Goal: Task Accomplishment & Management: Manage account settings

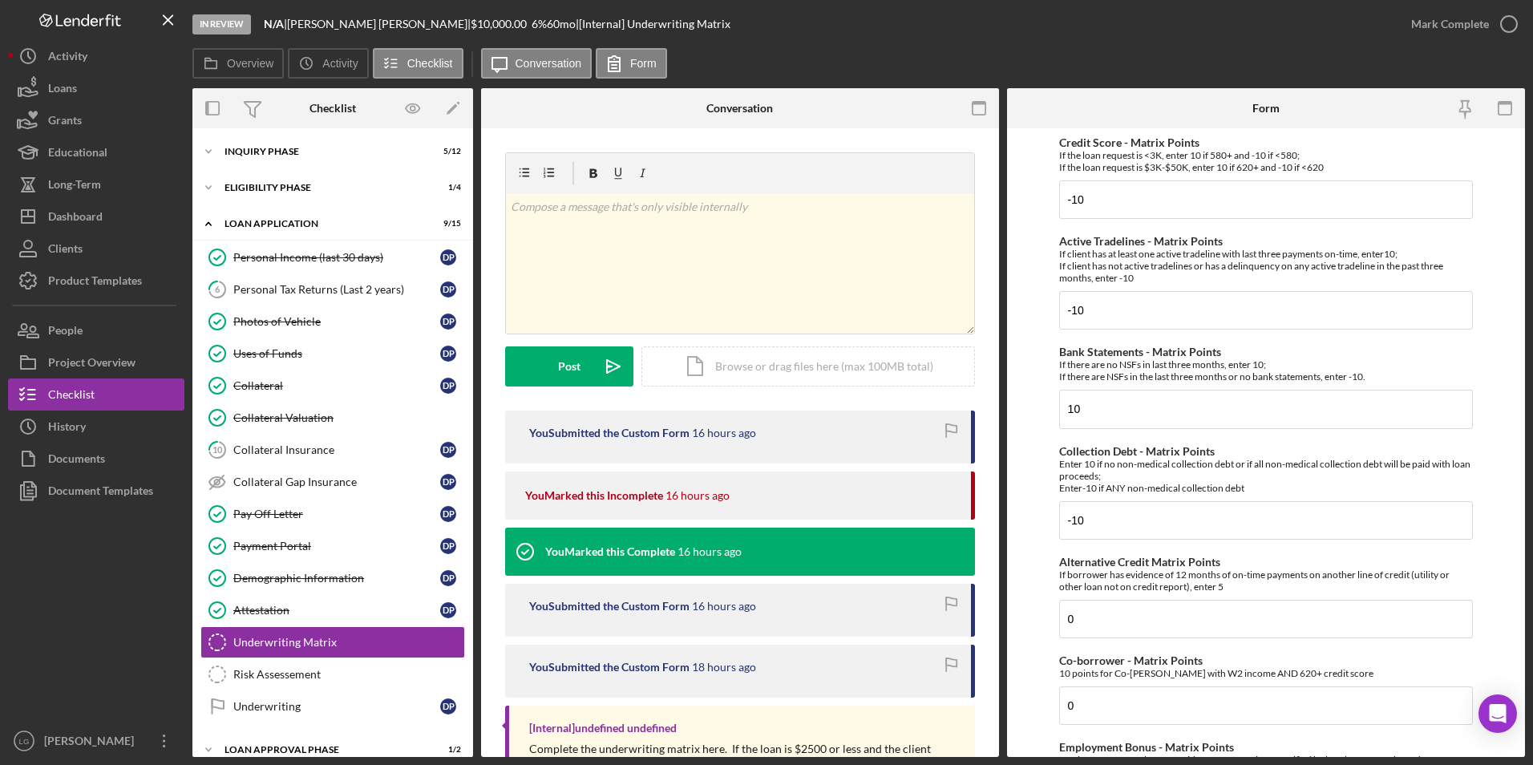
scroll to position [90, 0]
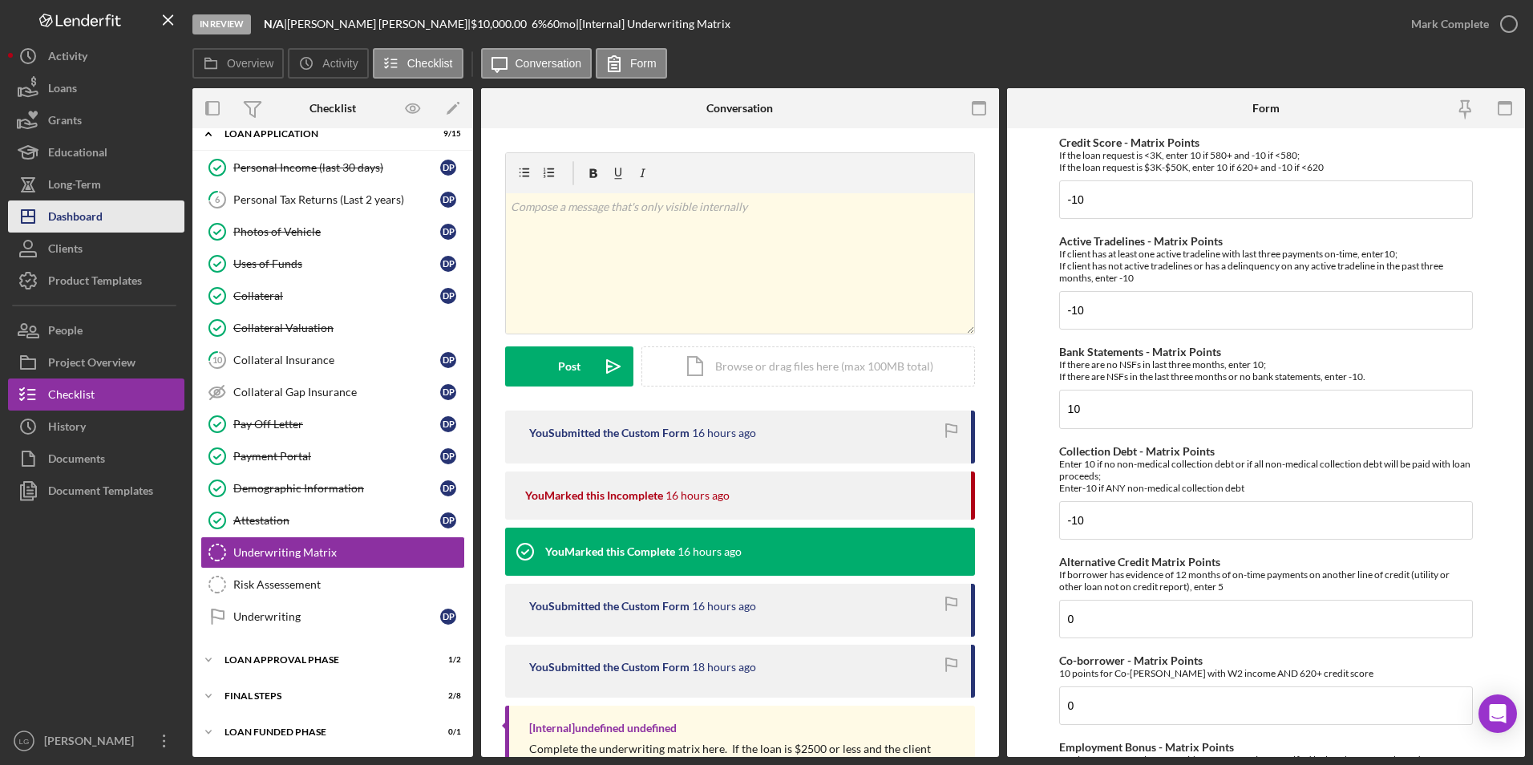
click at [80, 216] on div "Dashboard" at bounding box center [75, 218] width 55 height 36
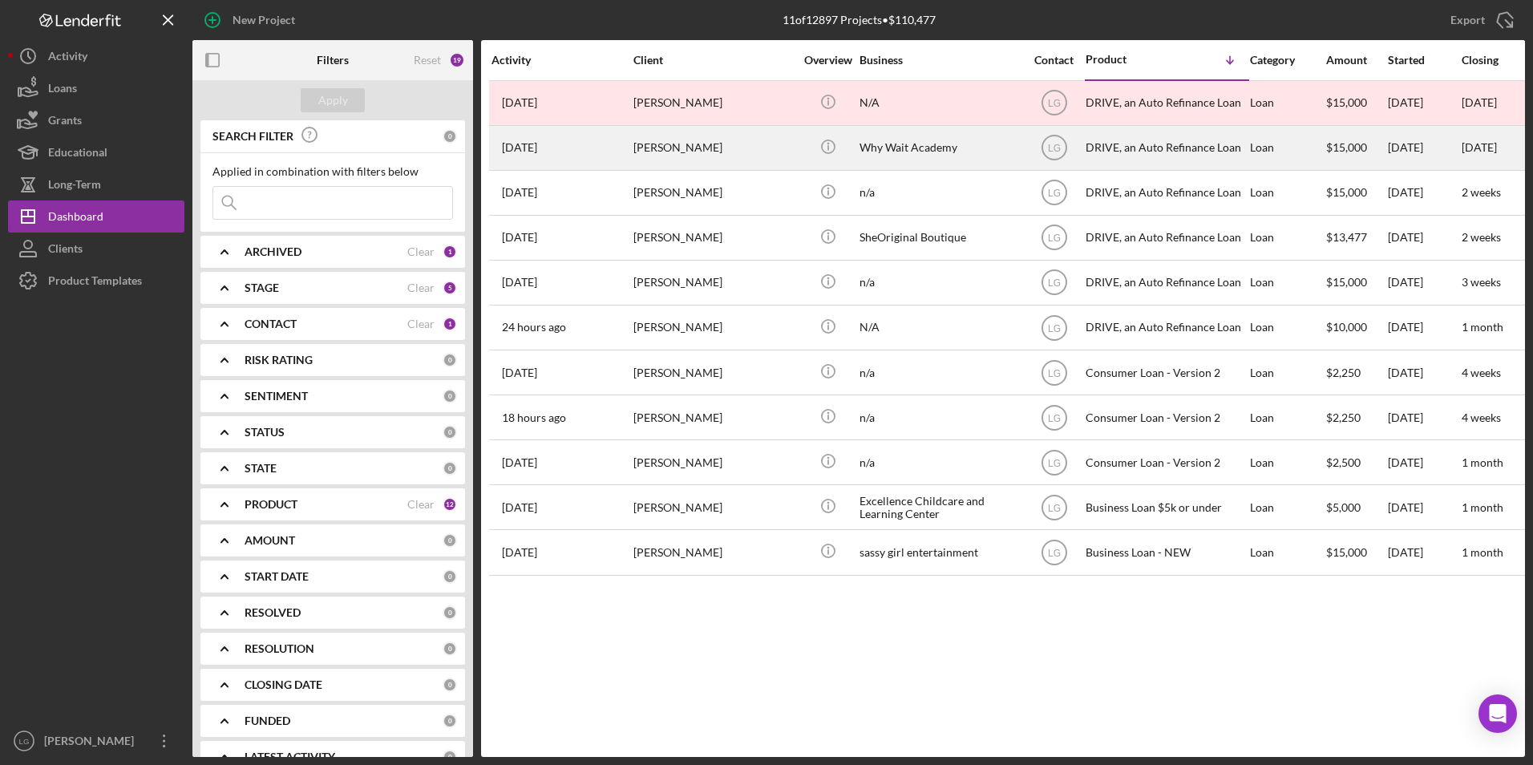
click at [693, 156] on div "Lisa Galbreath" at bounding box center [713, 148] width 160 height 42
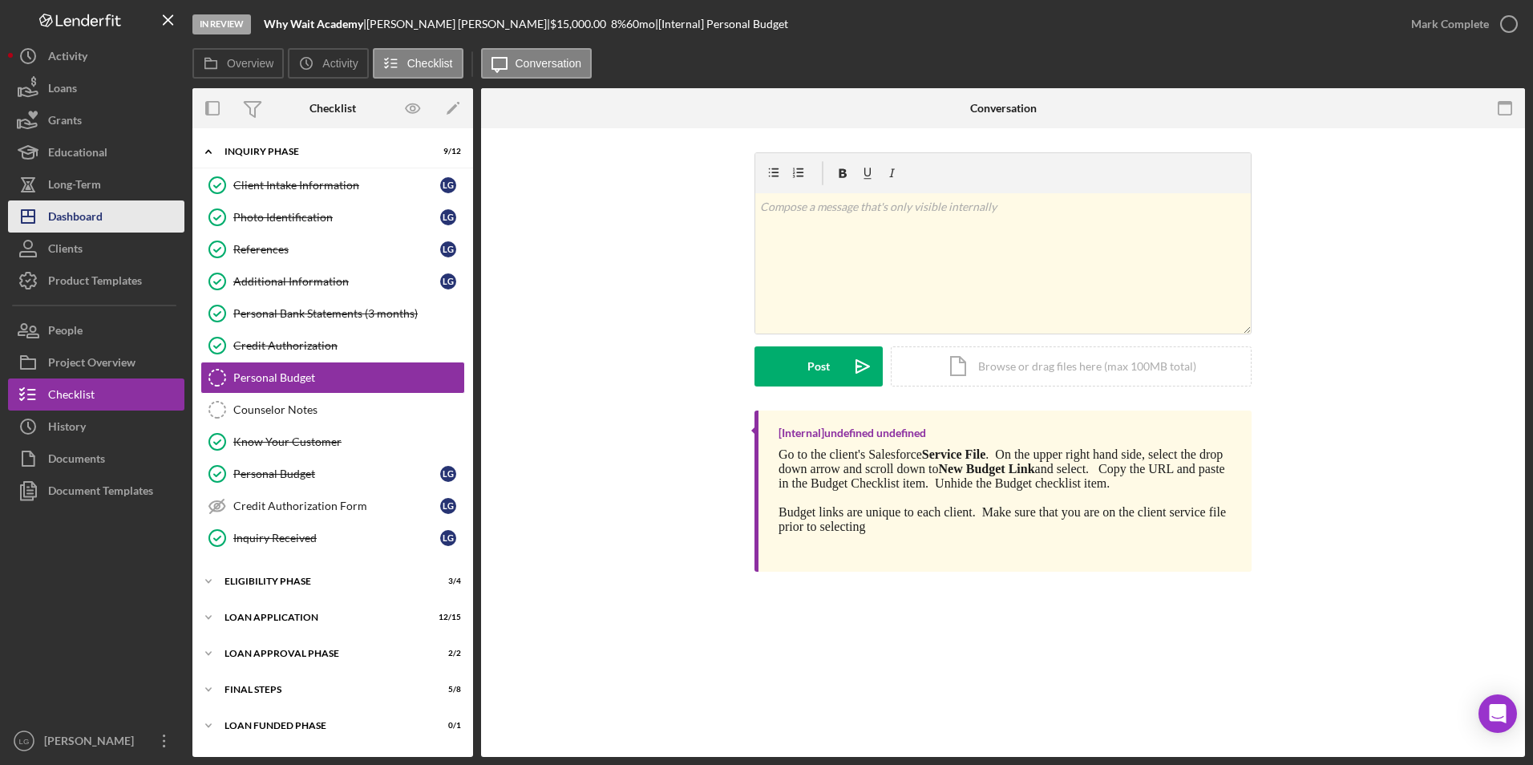
click at [71, 218] on div "Dashboard" at bounding box center [75, 218] width 55 height 36
click at [81, 216] on div "Dashboard" at bounding box center [75, 218] width 55 height 36
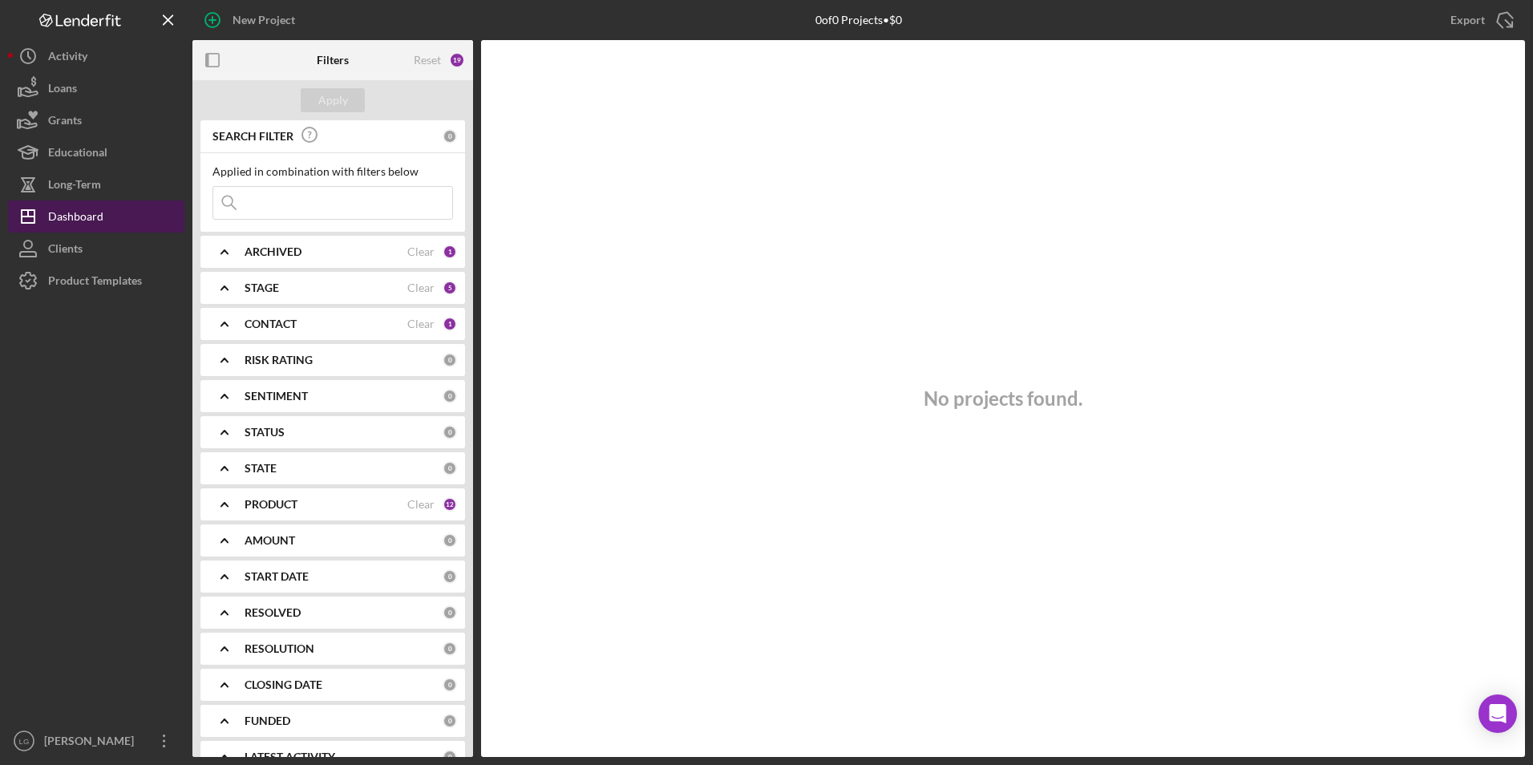
click at [71, 211] on div "Dashboard" at bounding box center [75, 218] width 55 height 36
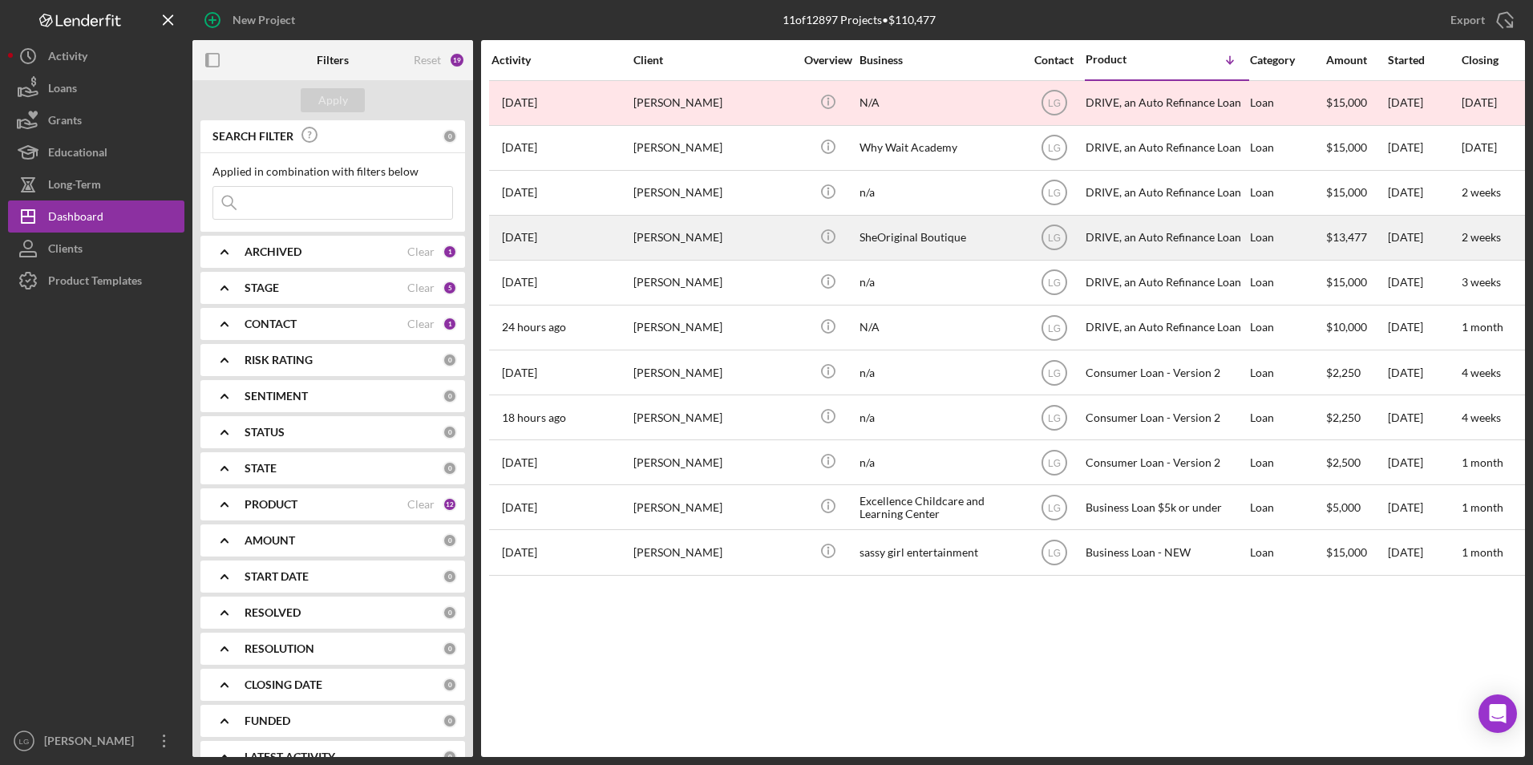
click at [683, 237] on div "Kenya Haywood" at bounding box center [713, 237] width 160 height 42
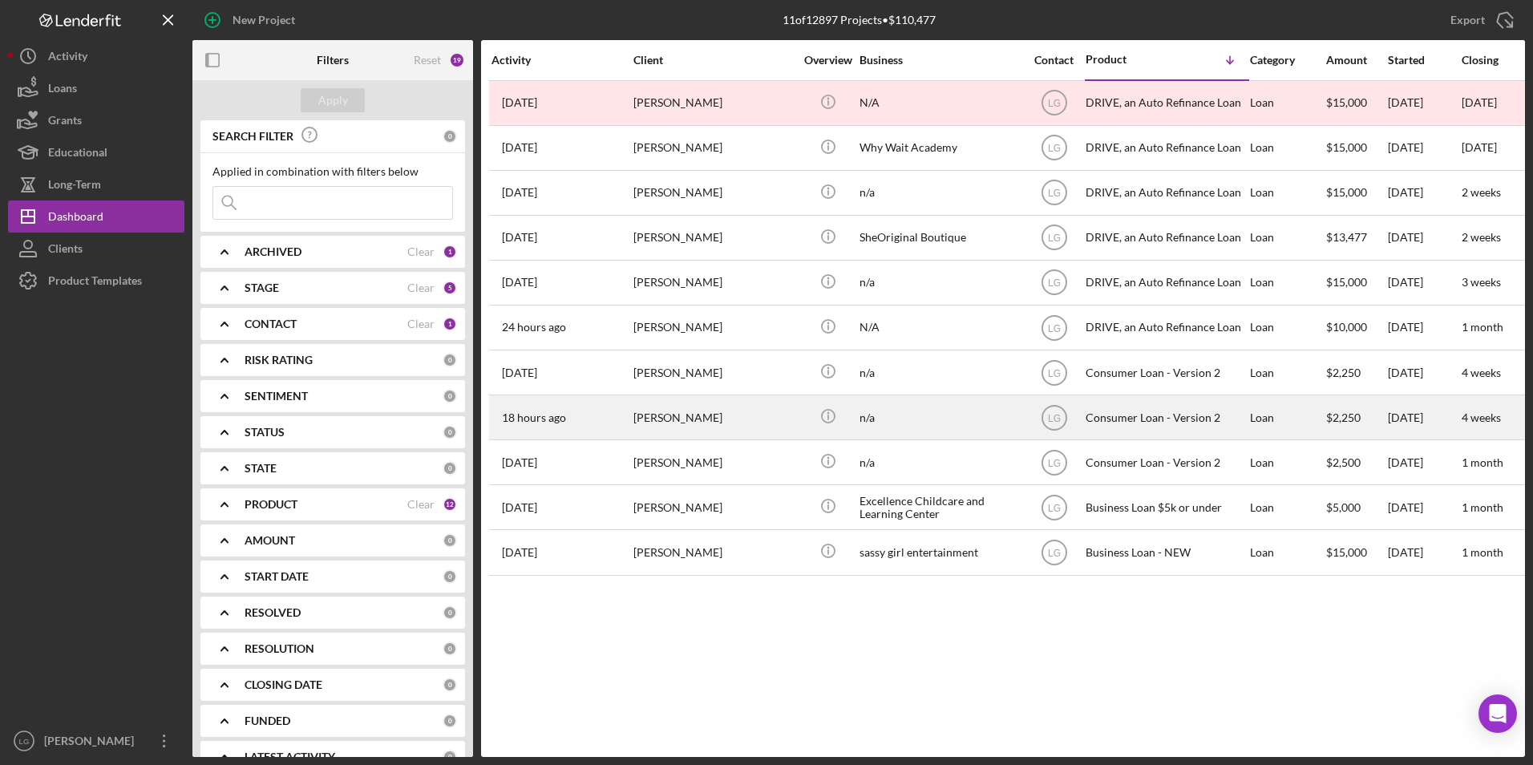
click at [680, 423] on div "Keisha Harrison" at bounding box center [713, 417] width 160 height 42
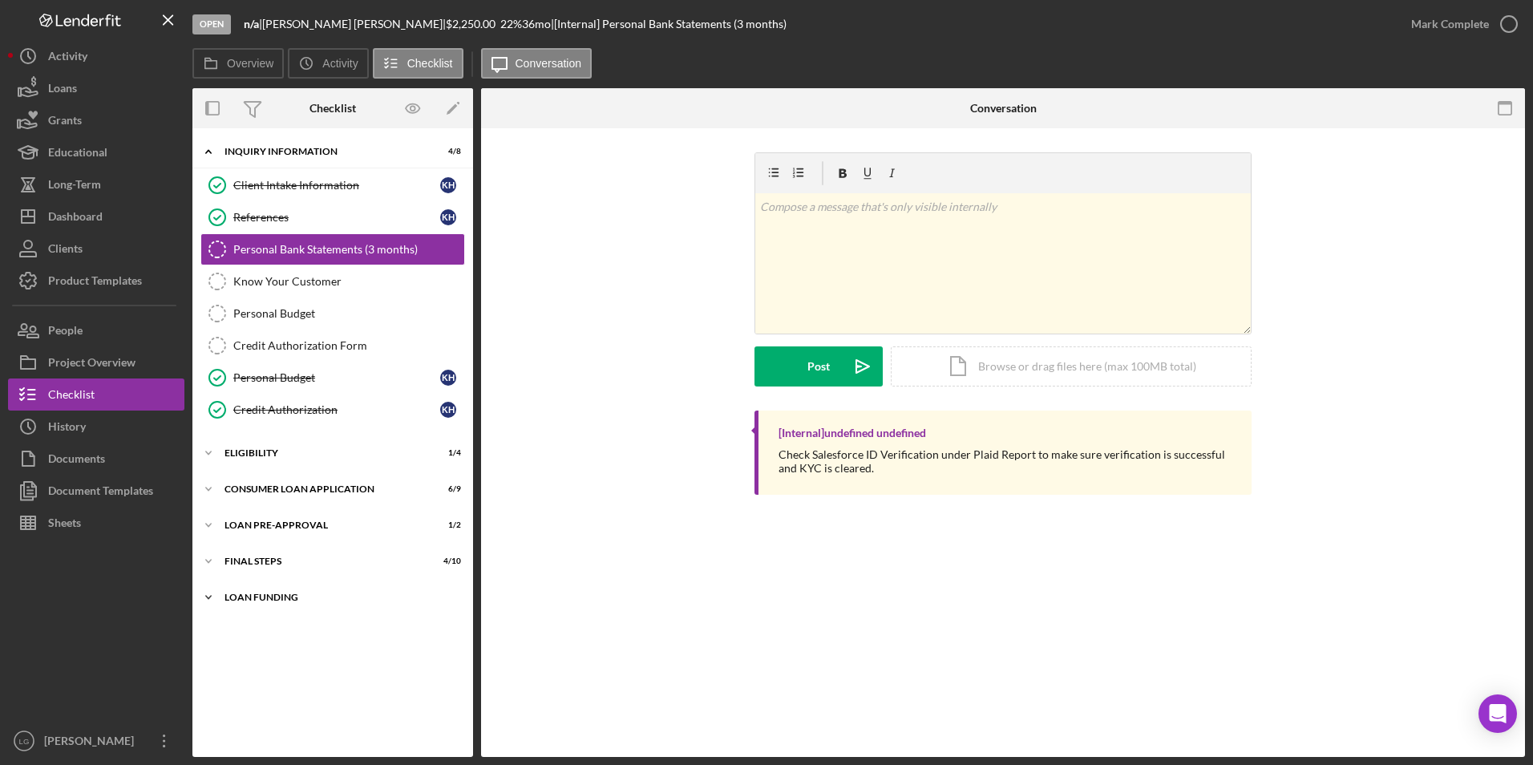
click at [245, 584] on div "Icon/Expander Loan Funding 0 / 1" at bounding box center [332, 597] width 281 height 32
click at [245, 548] on div "Icon/Expander FINAL STEPS 4 / 10" at bounding box center [332, 561] width 281 height 32
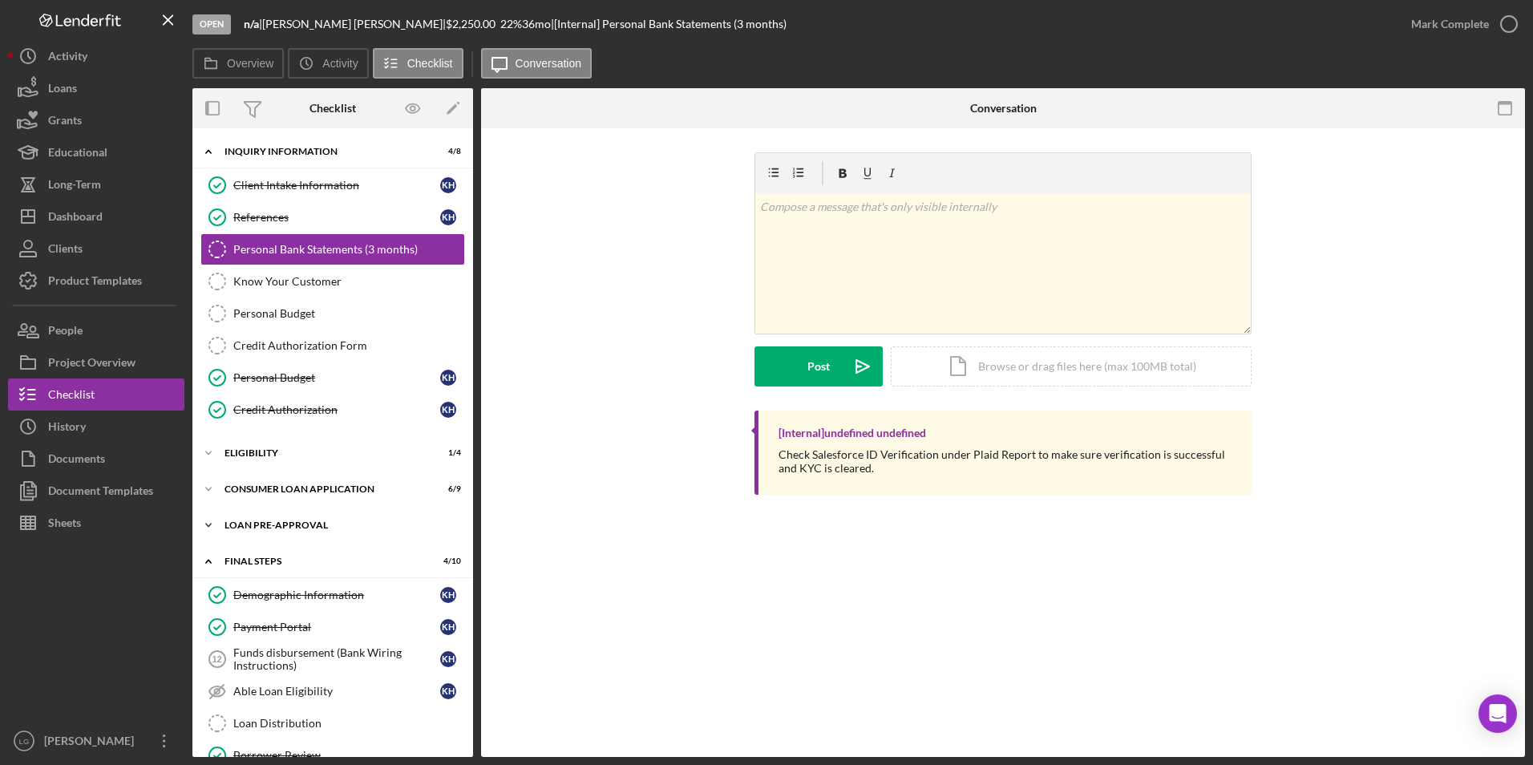
click at [245, 515] on div "Icon/Expander Loan Pre-Approval 1 / 2" at bounding box center [332, 525] width 281 height 32
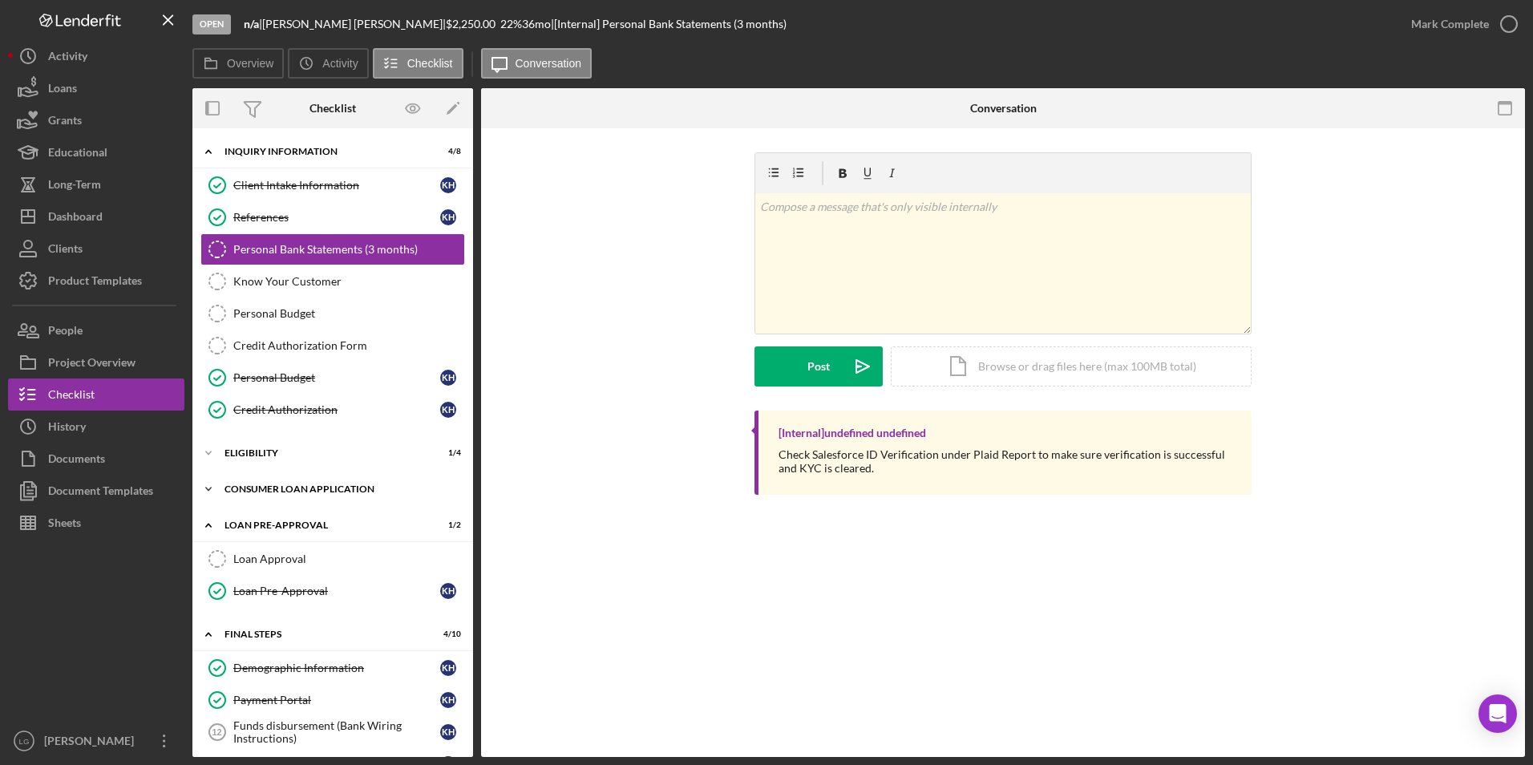
click at [248, 476] on div "Icon/Expander Consumer Loan Application 6 / 9" at bounding box center [332, 489] width 281 height 32
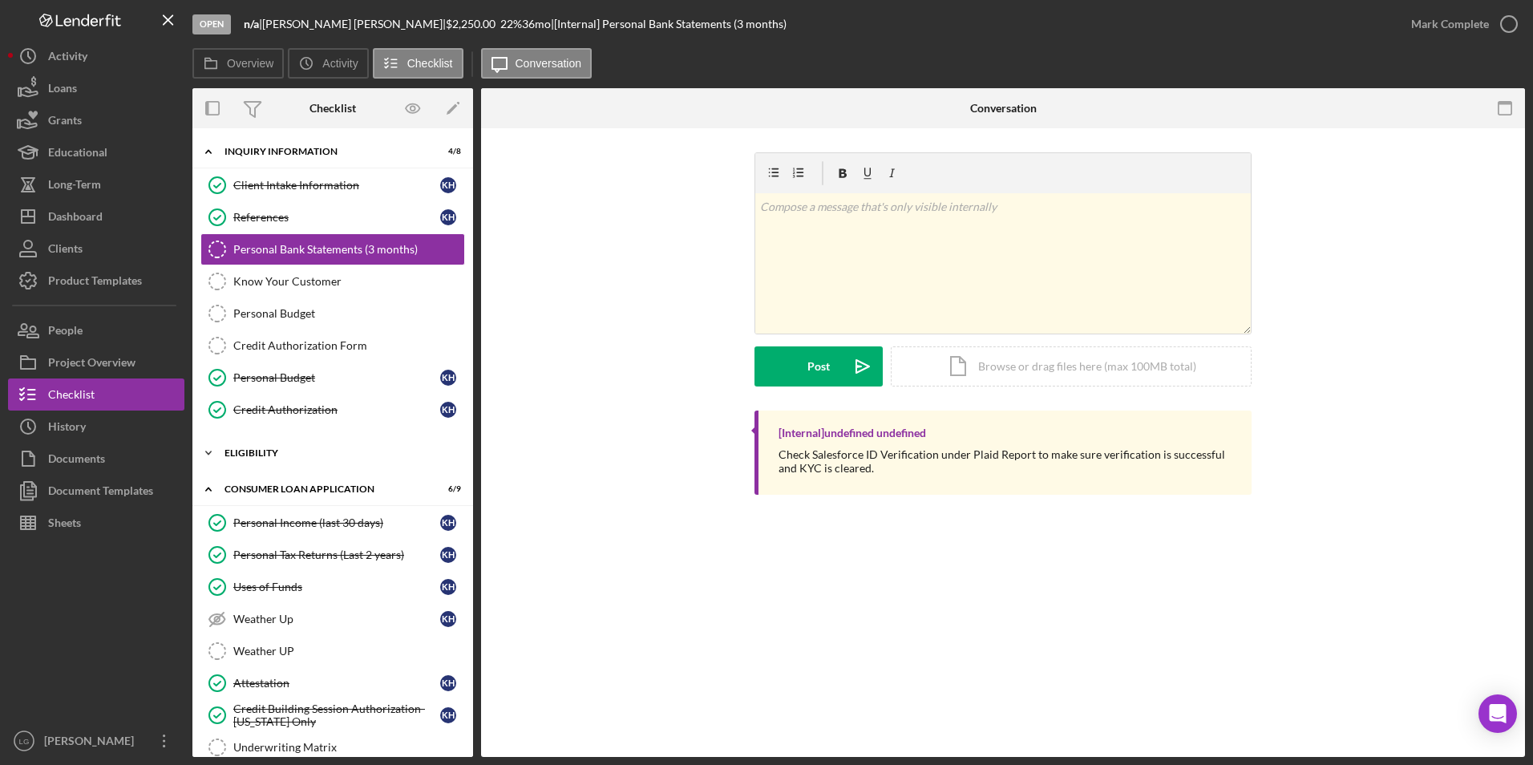
click at [248, 455] on div "Eligibility" at bounding box center [338, 453] width 228 height 10
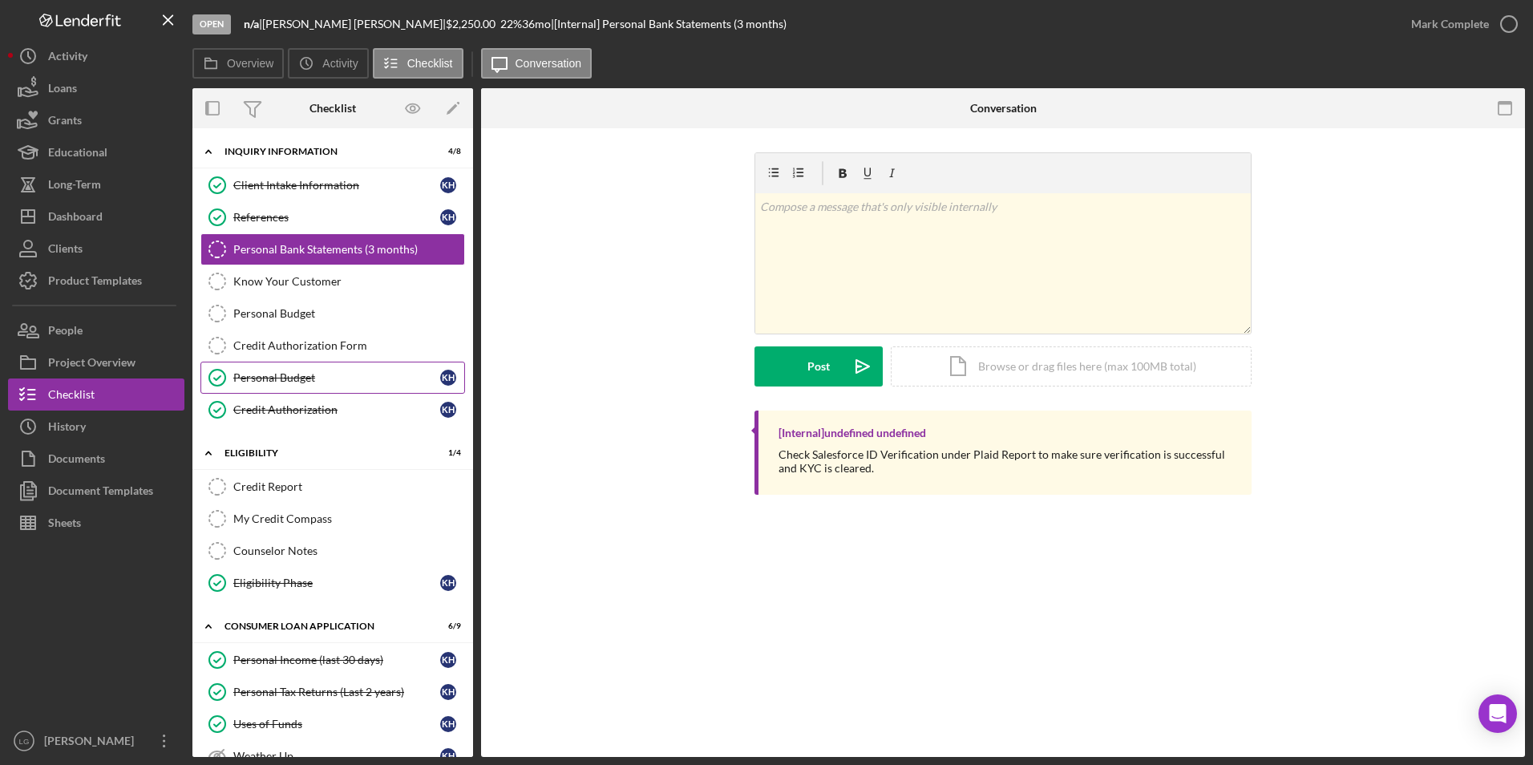
drag, startPoint x: 294, startPoint y: 374, endPoint x: 321, endPoint y: 389, distance: 30.8
click at [294, 375] on div "Personal Budget" at bounding box center [336, 377] width 207 height 13
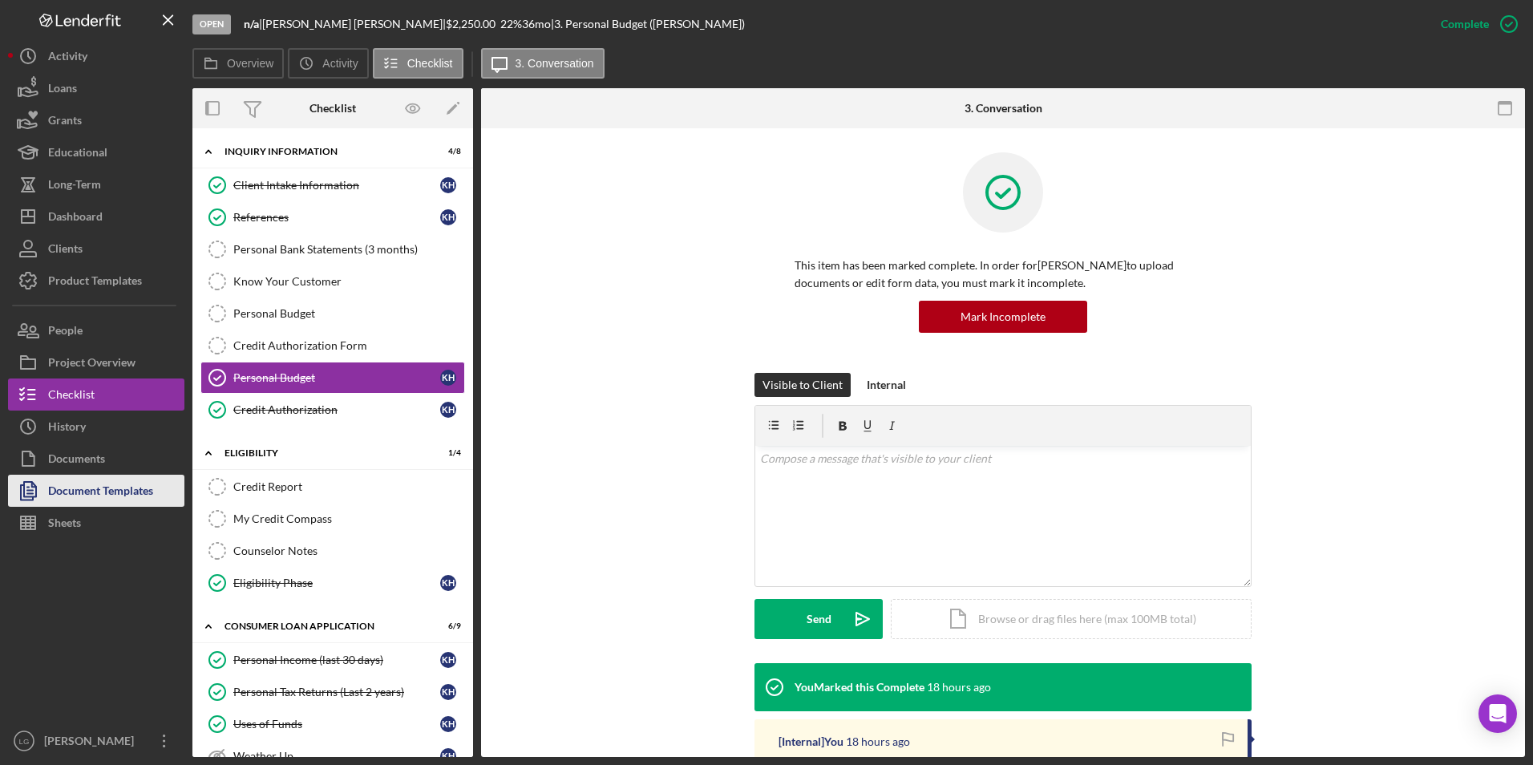
click at [135, 491] on div "Document Templates" at bounding box center [100, 493] width 105 height 36
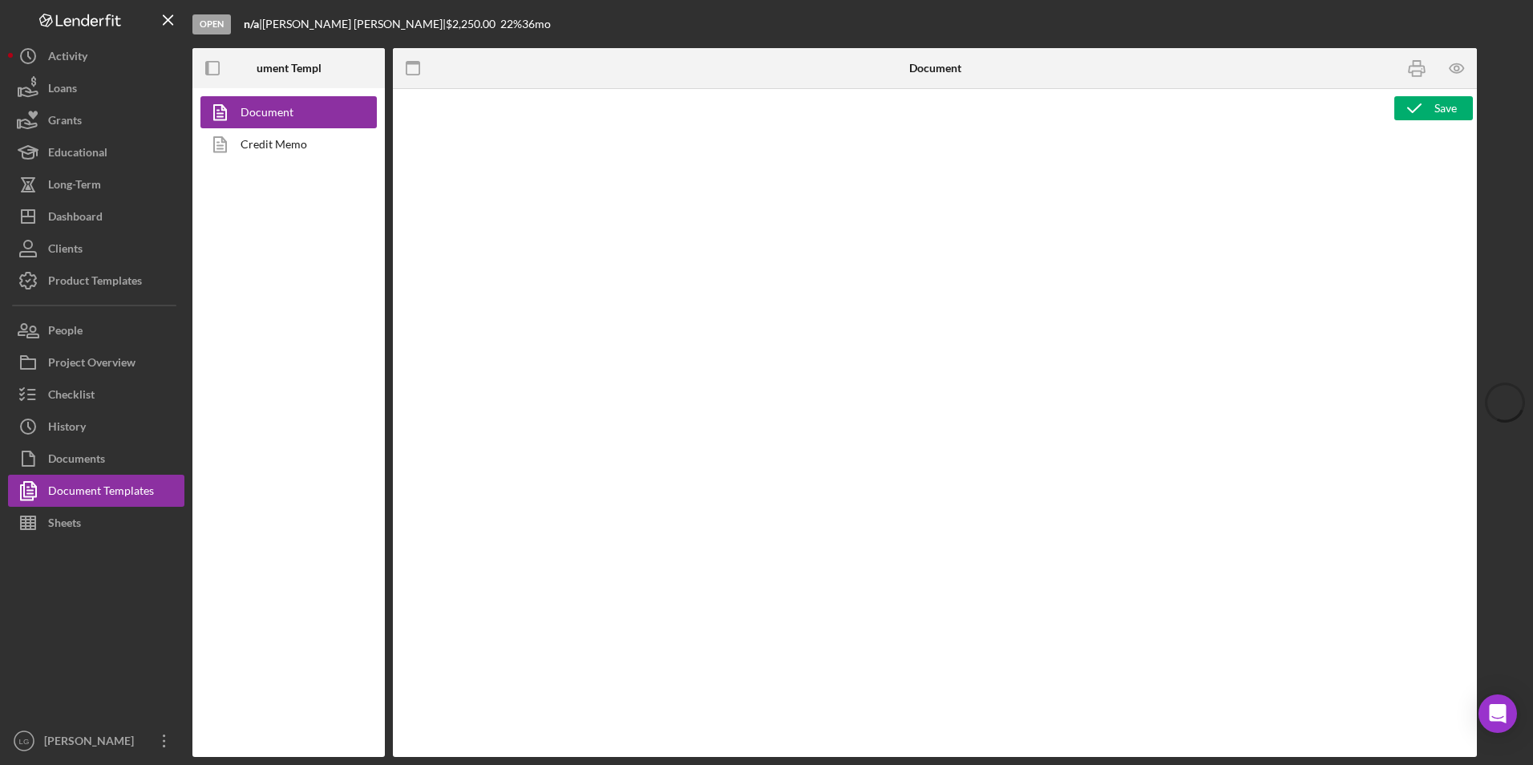
type textarea "<h1>Wiring Instructions</h1> <p style="text-align: left">Borrower Name:&nbsp; <…"
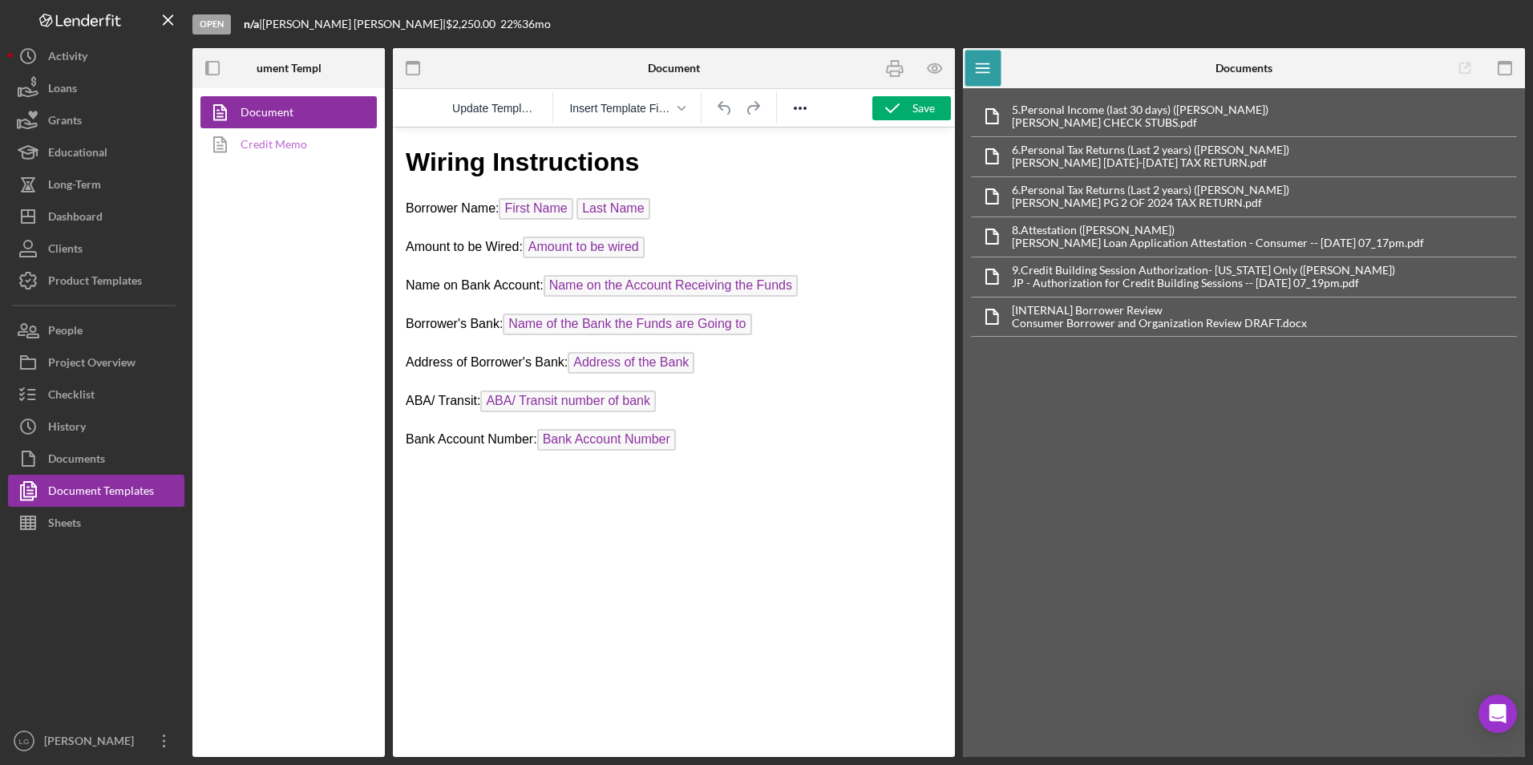
click at [285, 133] on link "Credit Memo" at bounding box center [284, 144] width 168 height 32
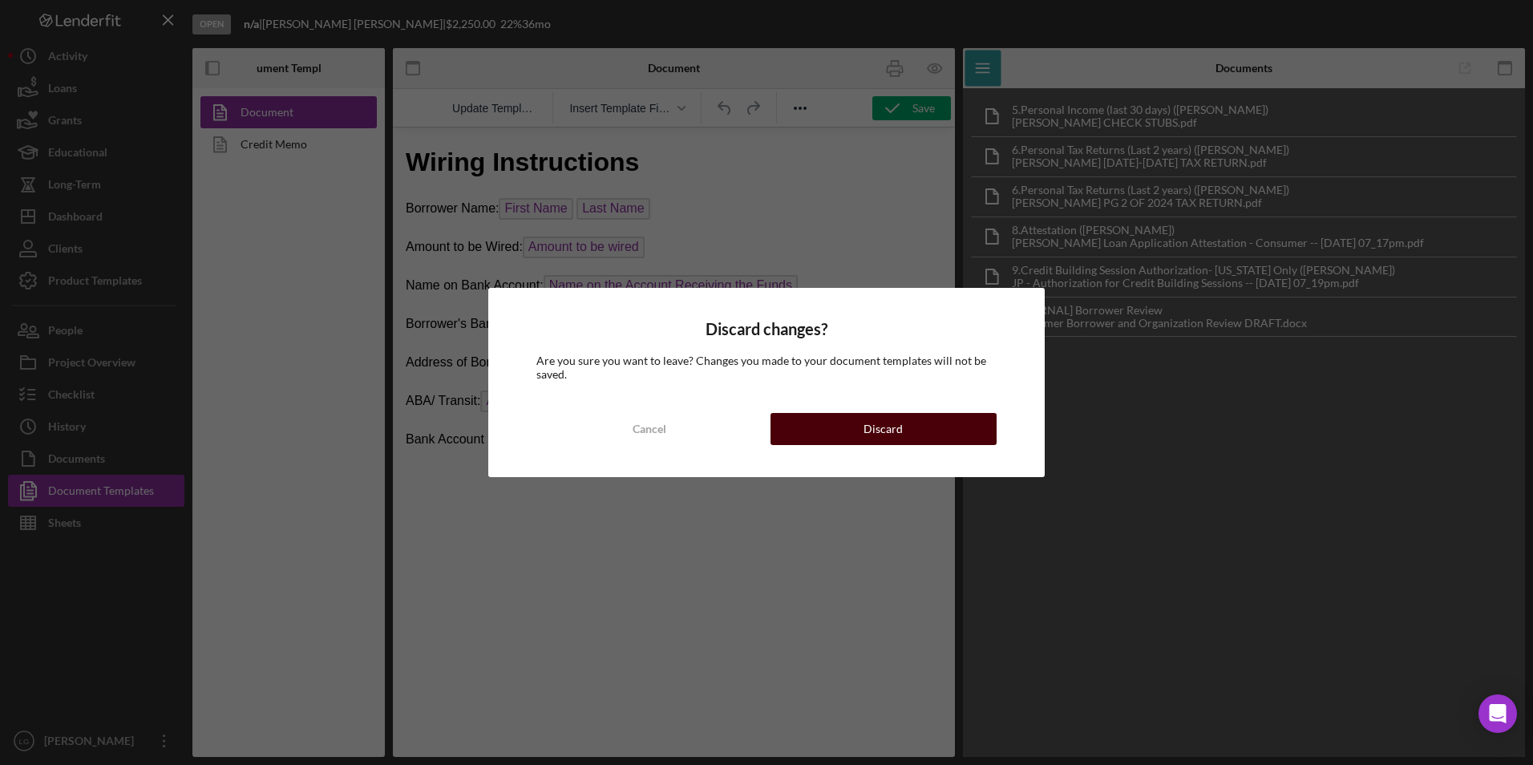
click at [850, 417] on button "Discard" at bounding box center [883, 429] width 226 height 32
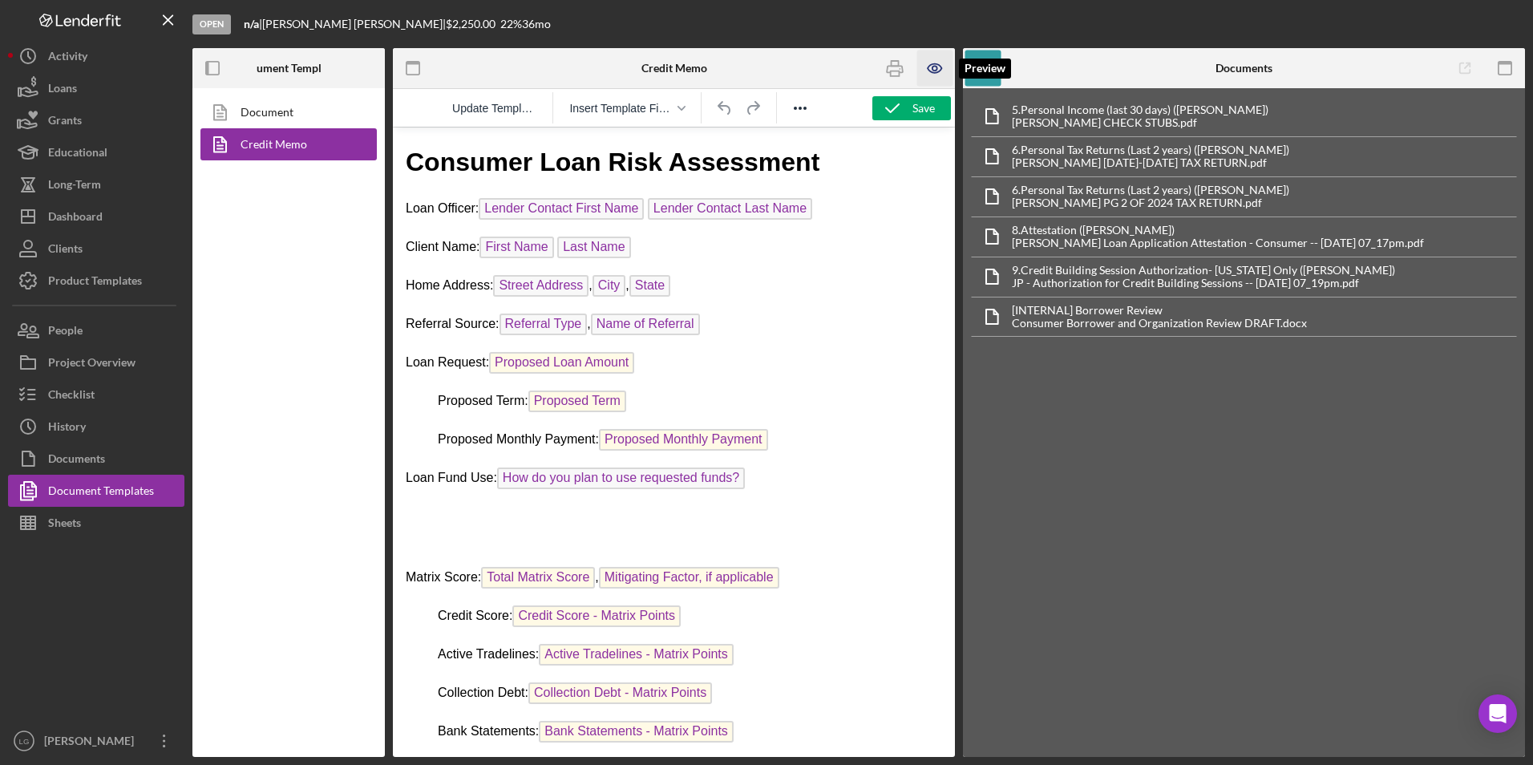
click at [944, 71] on icon "button" at bounding box center [935, 69] width 36 height 36
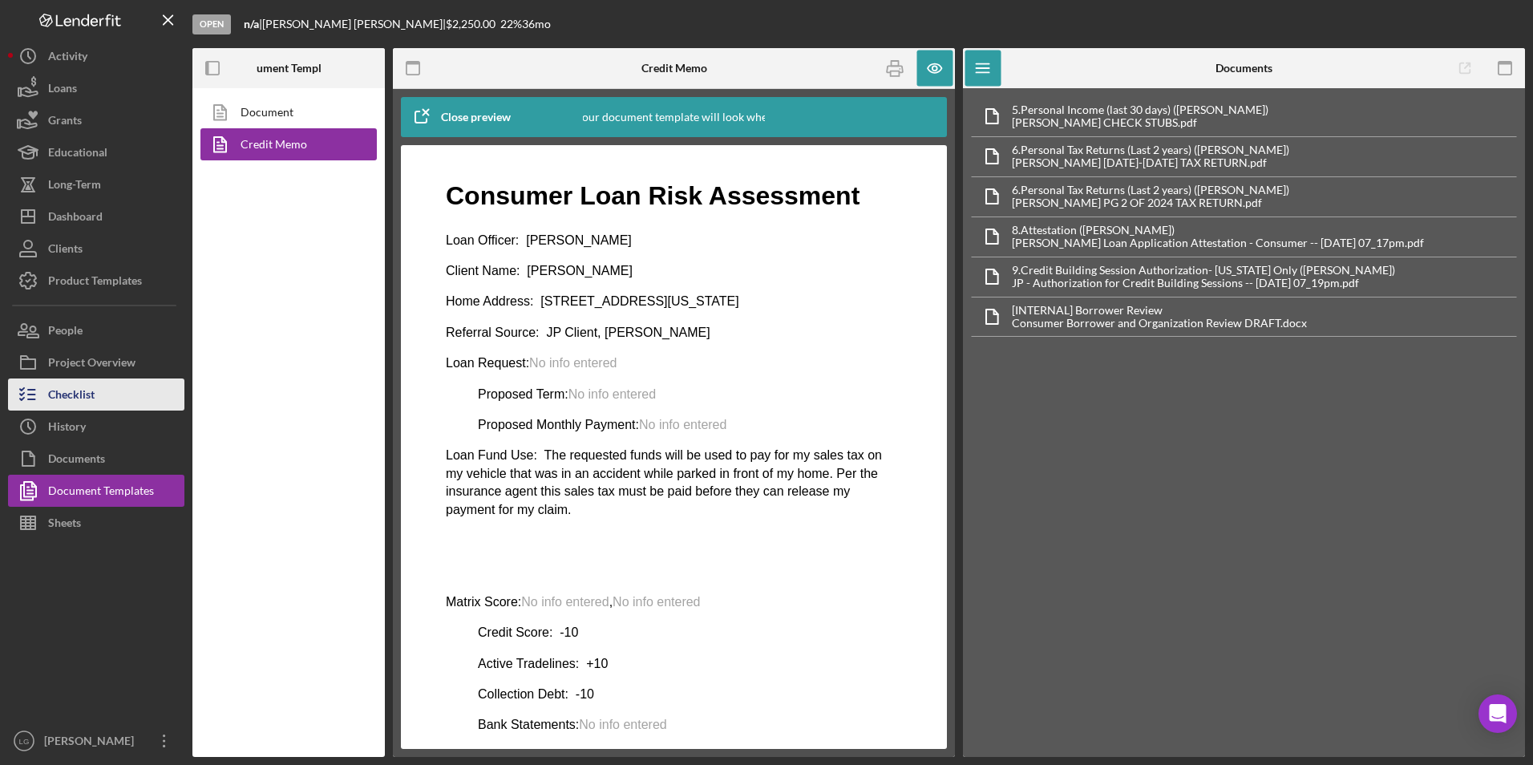
click at [97, 394] on button "Checklist" at bounding box center [96, 394] width 176 height 32
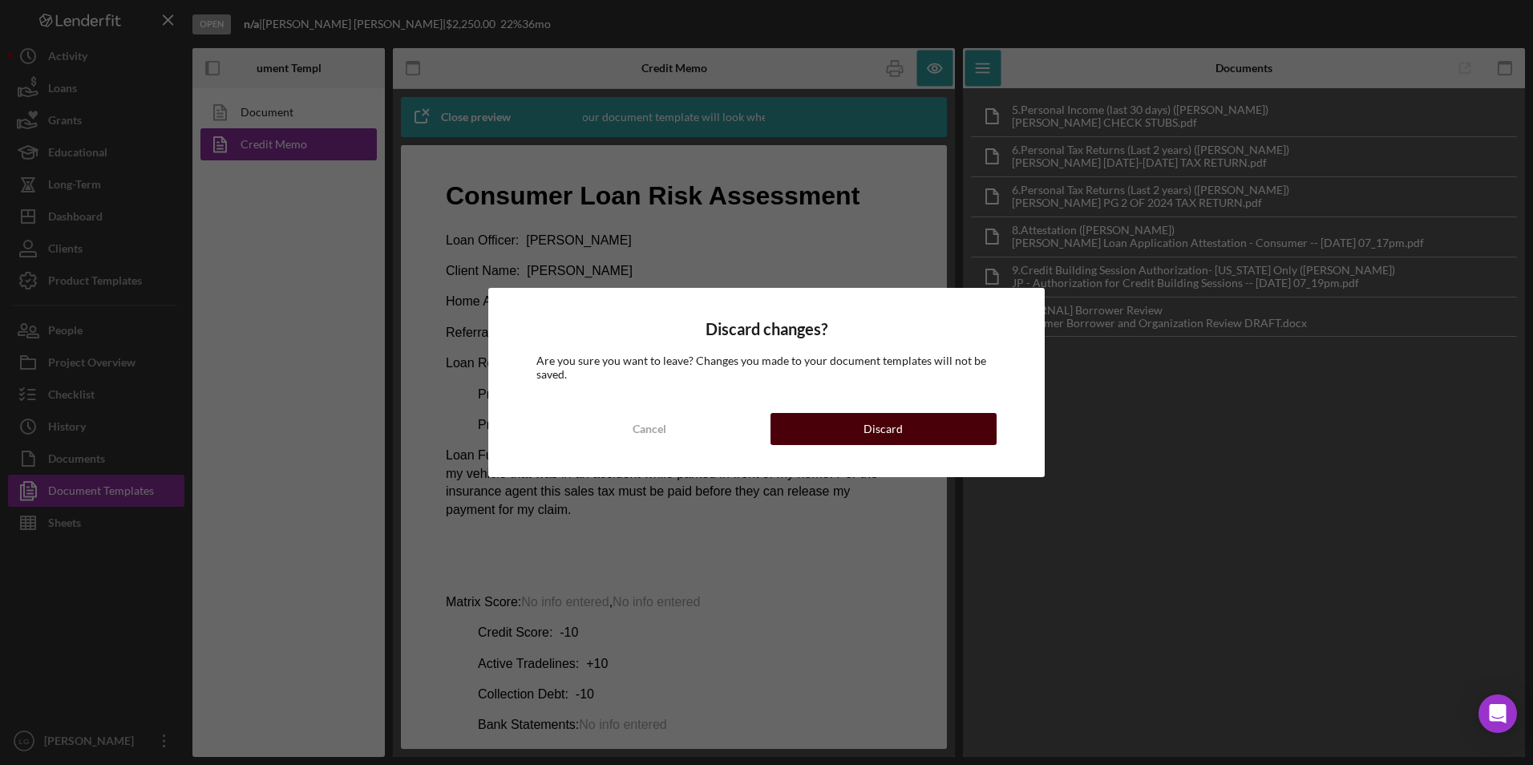
click at [867, 430] on div "Discard" at bounding box center [882, 429] width 39 height 32
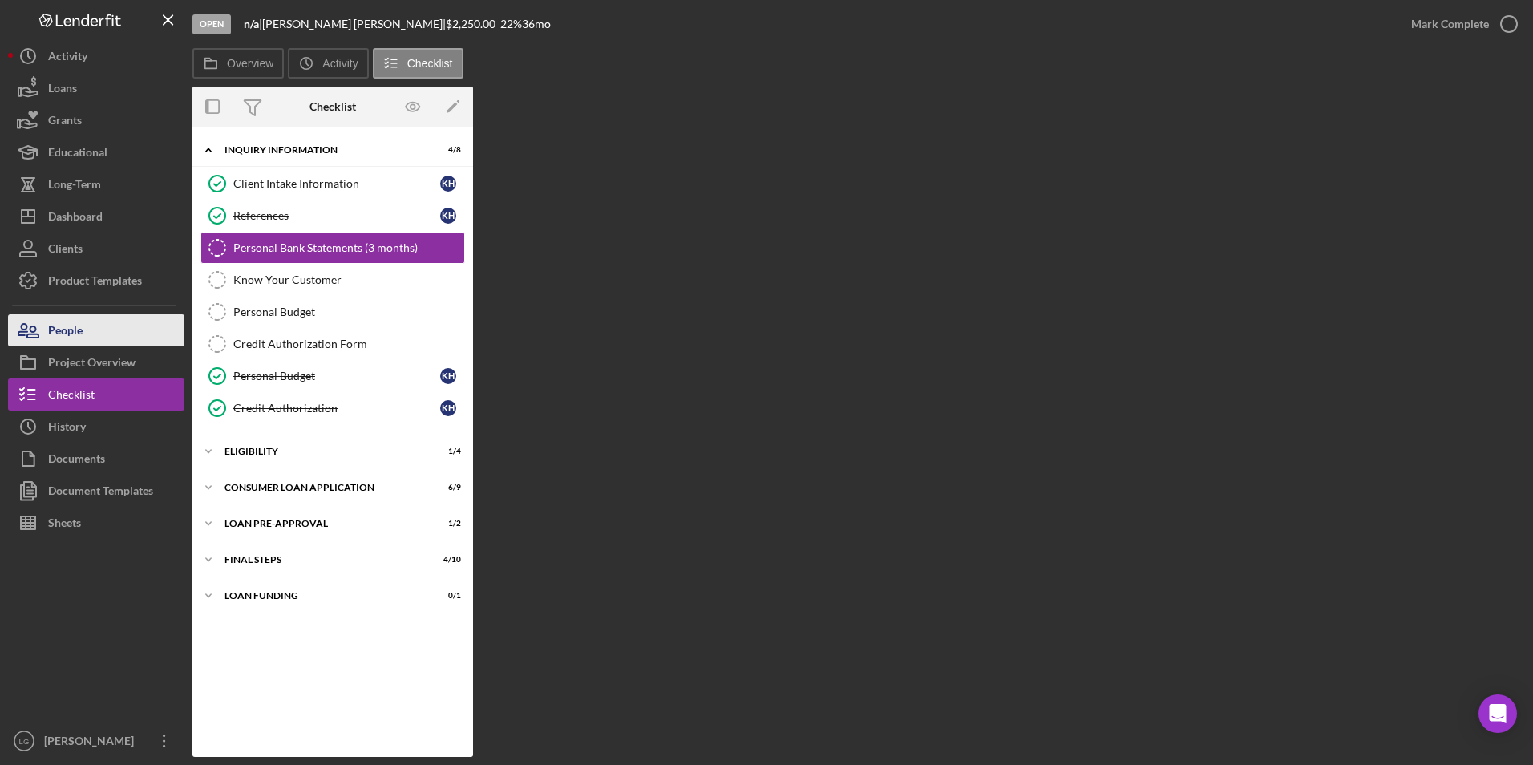
click at [62, 332] on div "People" at bounding box center [65, 332] width 34 height 36
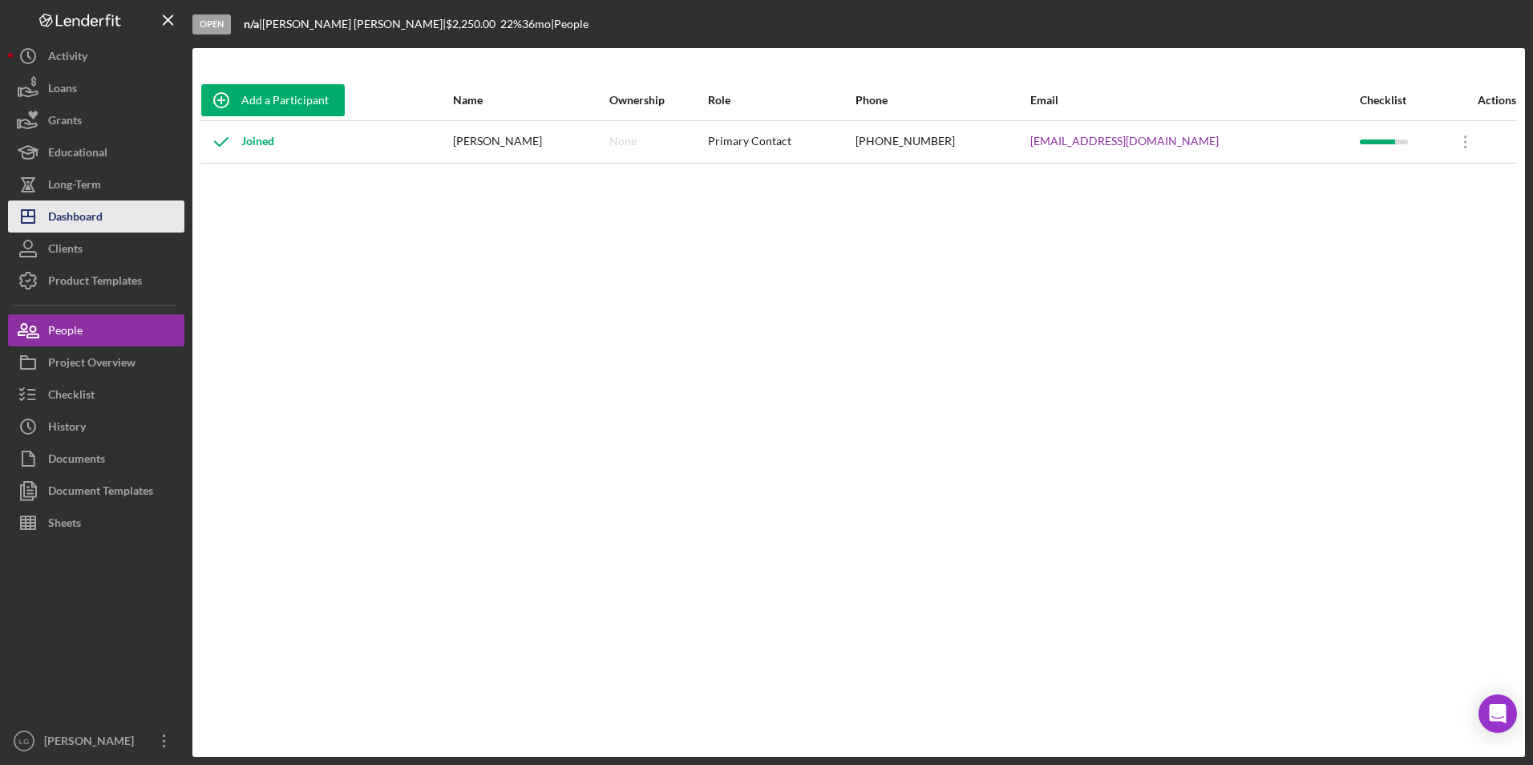
click at [111, 219] on button "Icon/Dashboard Dashboard" at bounding box center [96, 216] width 176 height 32
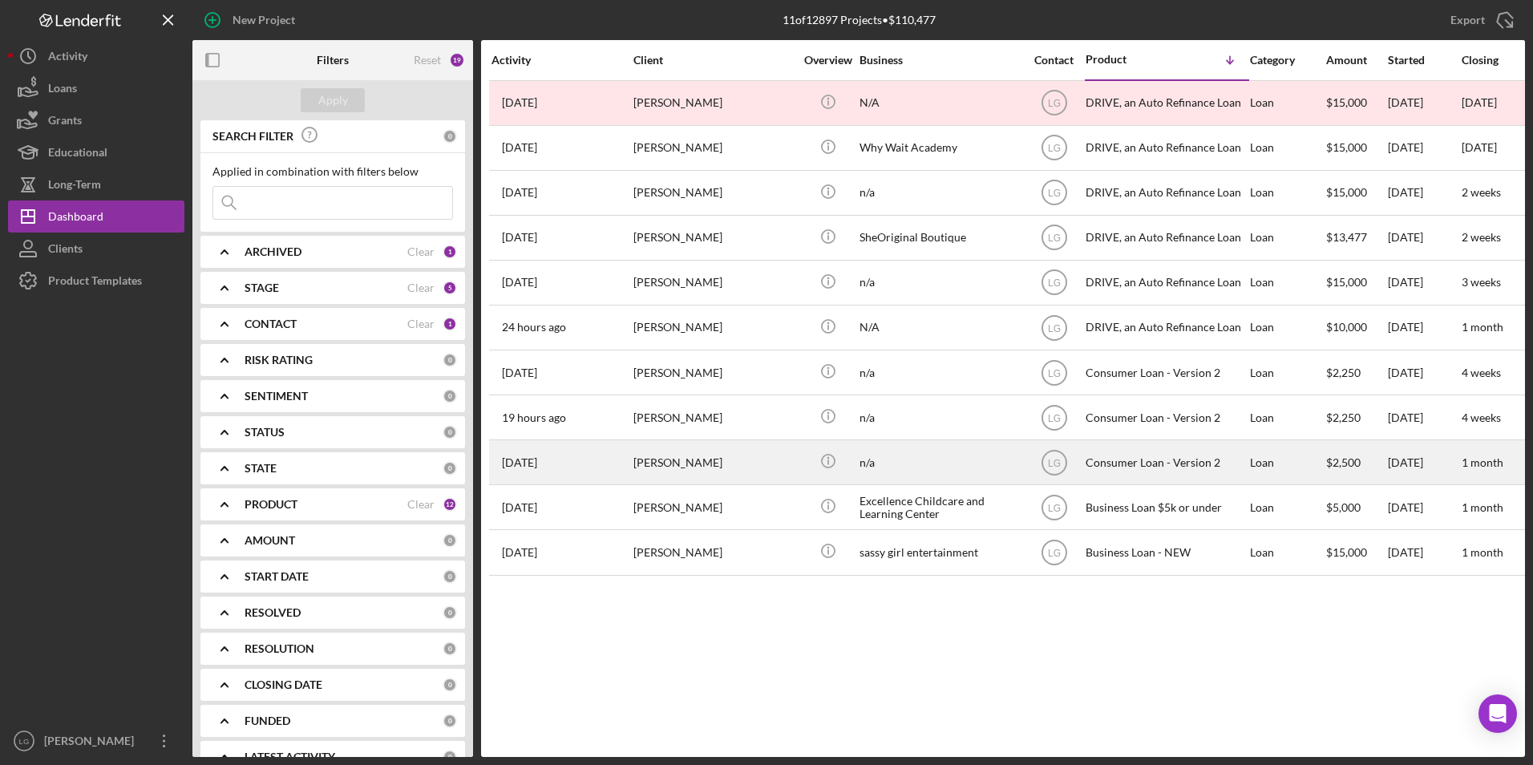
click at [722, 459] on div "[PERSON_NAME]" at bounding box center [713, 462] width 160 height 42
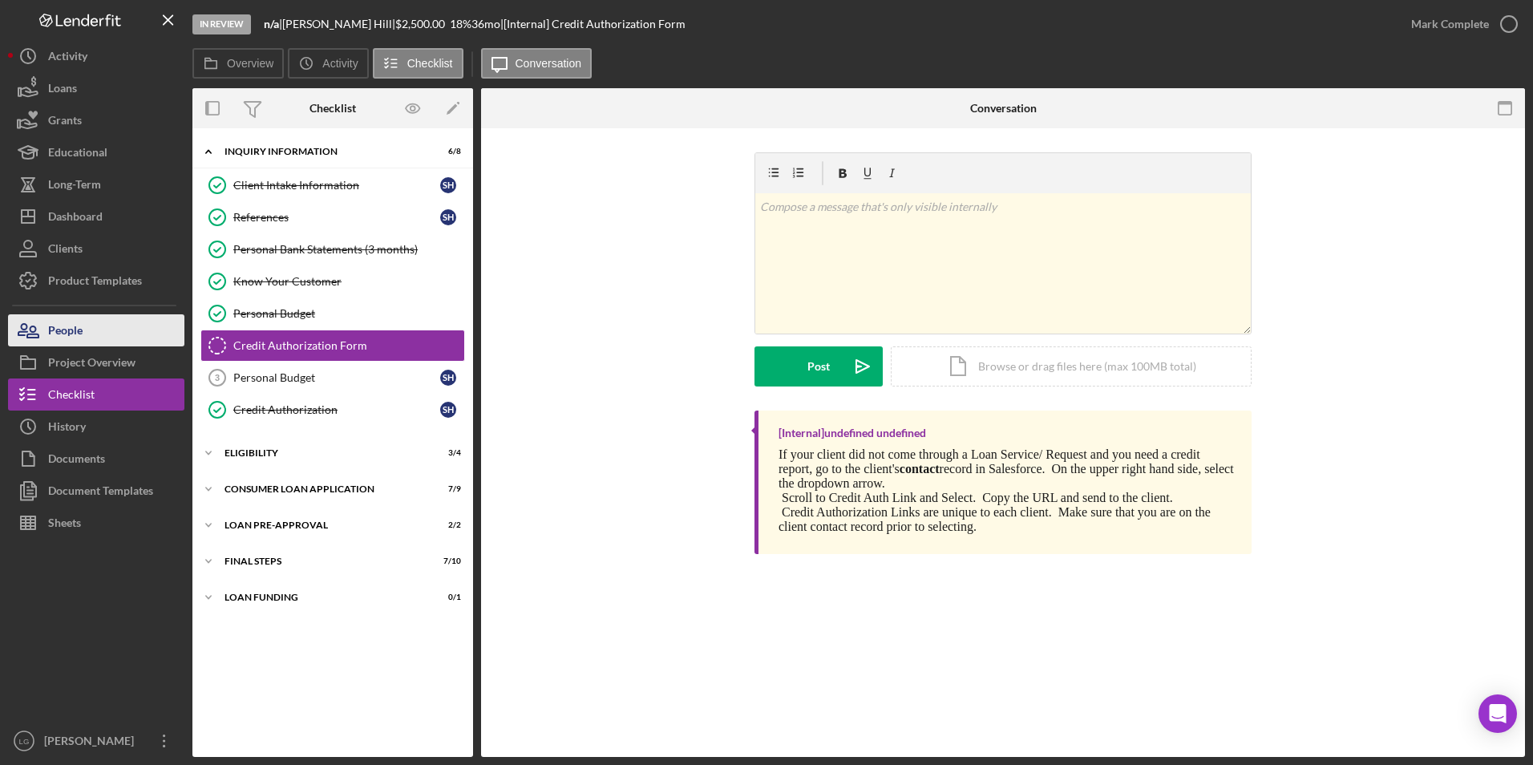
click at [139, 334] on button "People" at bounding box center [96, 330] width 176 height 32
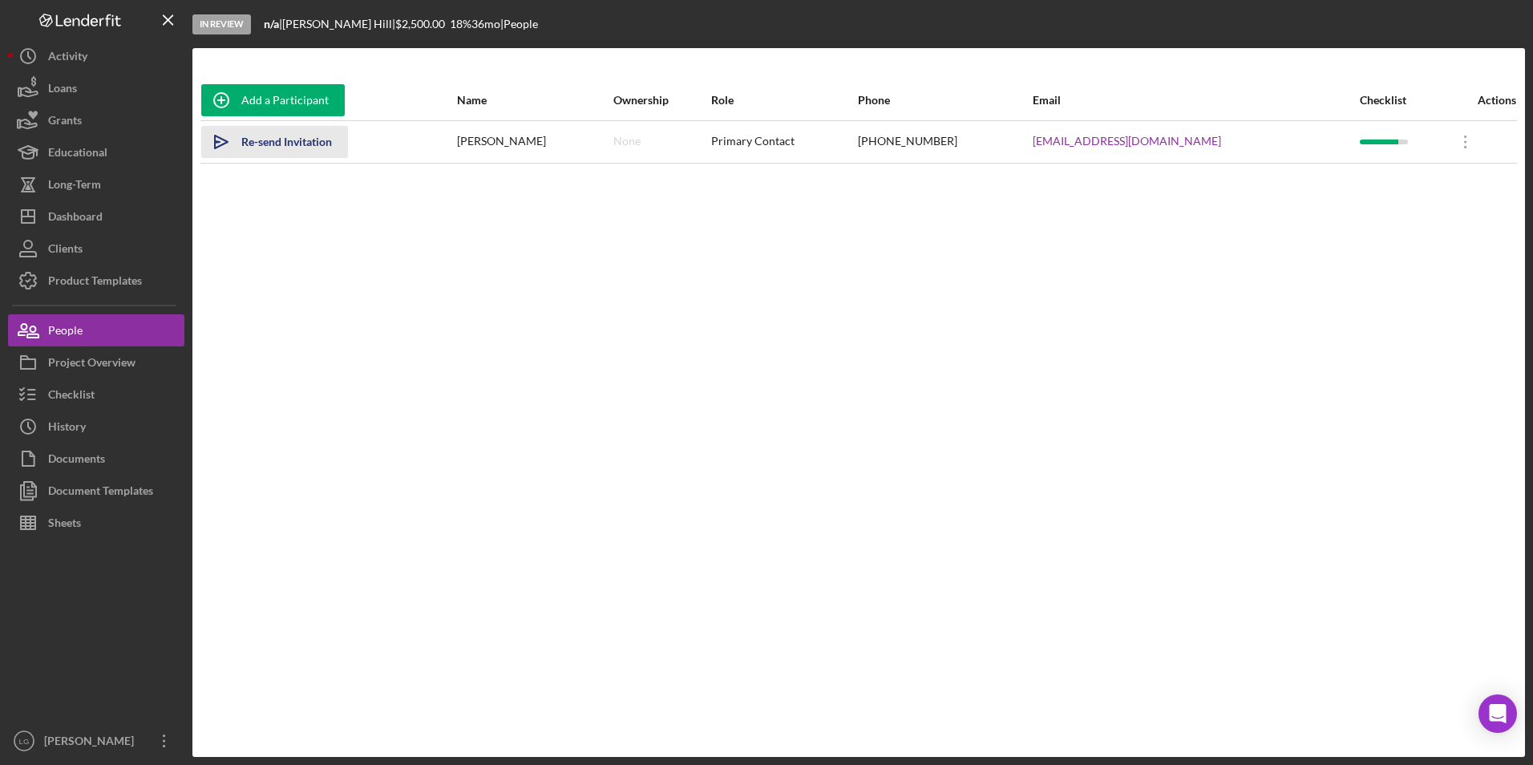
click at [289, 138] on div "Re-send Invitation" at bounding box center [286, 142] width 91 height 32
click at [79, 398] on div "Checklist" at bounding box center [71, 396] width 46 height 36
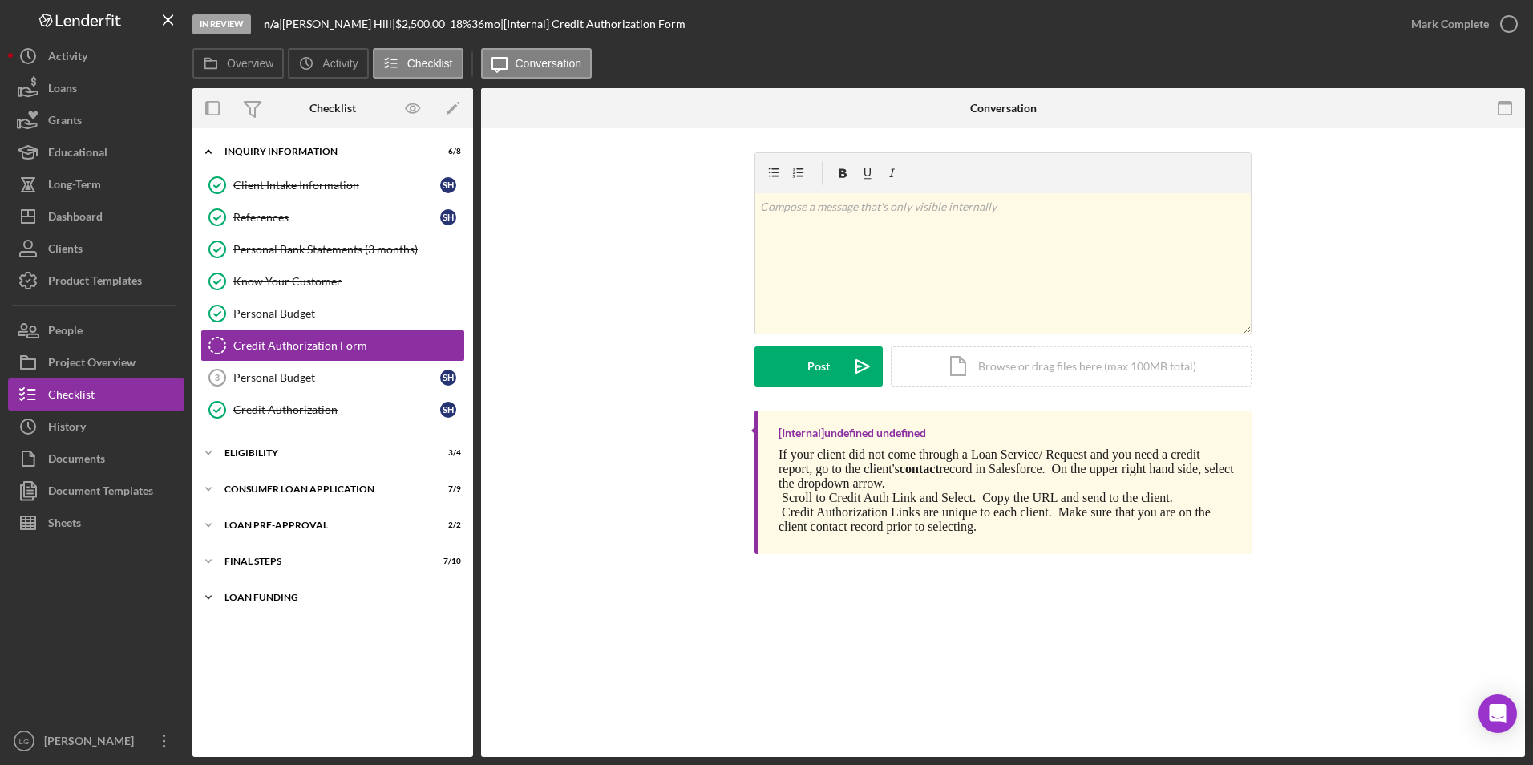
click at [251, 591] on div "Icon/Expander Loan Funding 0 / 1" at bounding box center [332, 597] width 281 height 32
drag, startPoint x: 251, startPoint y: 554, endPoint x: 251, endPoint y: 520, distance: 33.7
click at [251, 550] on div "Icon/Expander FINAL STEPS 7 / 10" at bounding box center [332, 561] width 281 height 32
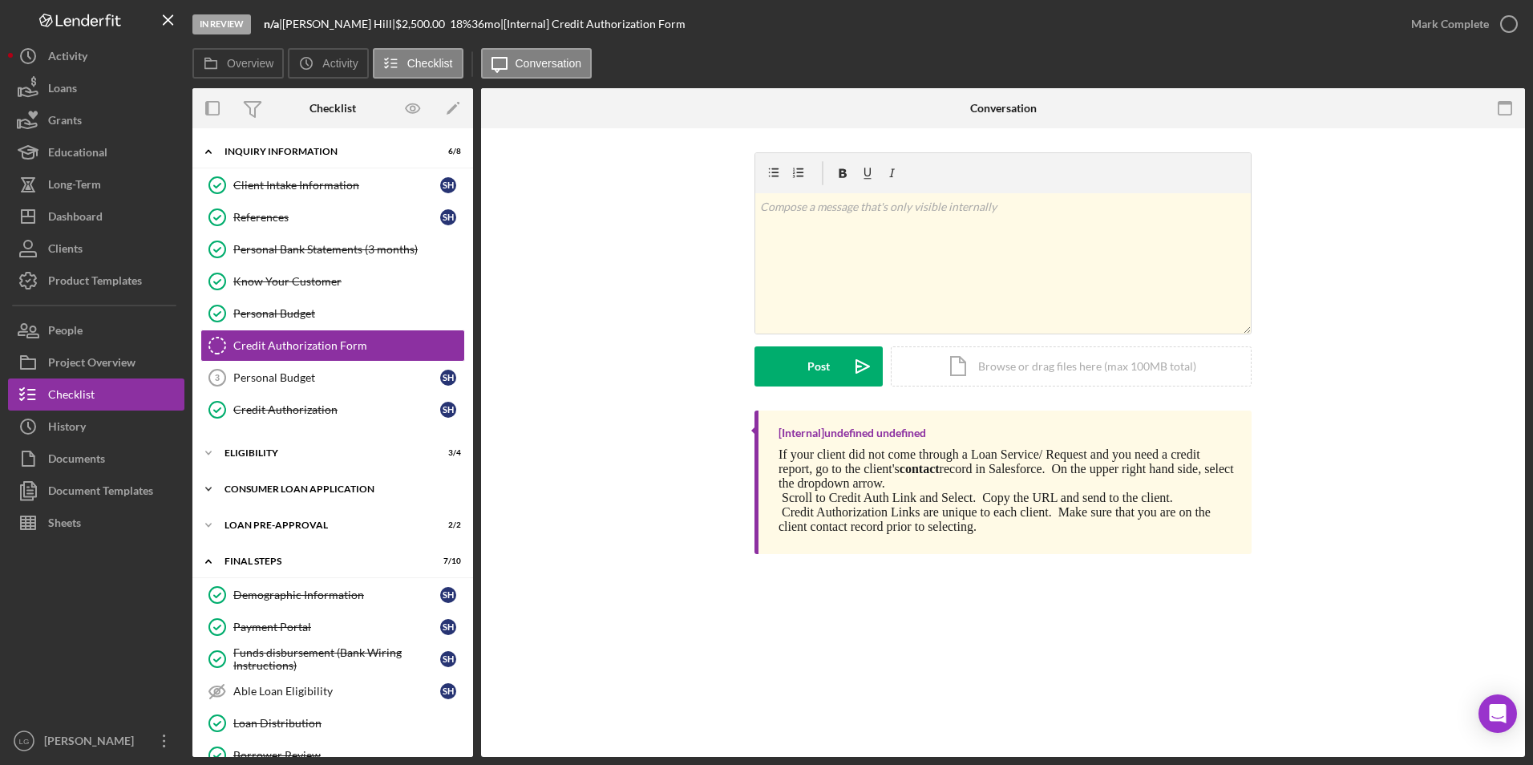
click at [250, 515] on div "Icon/Expander Loan Pre-Approval 2 / 2" at bounding box center [332, 525] width 281 height 32
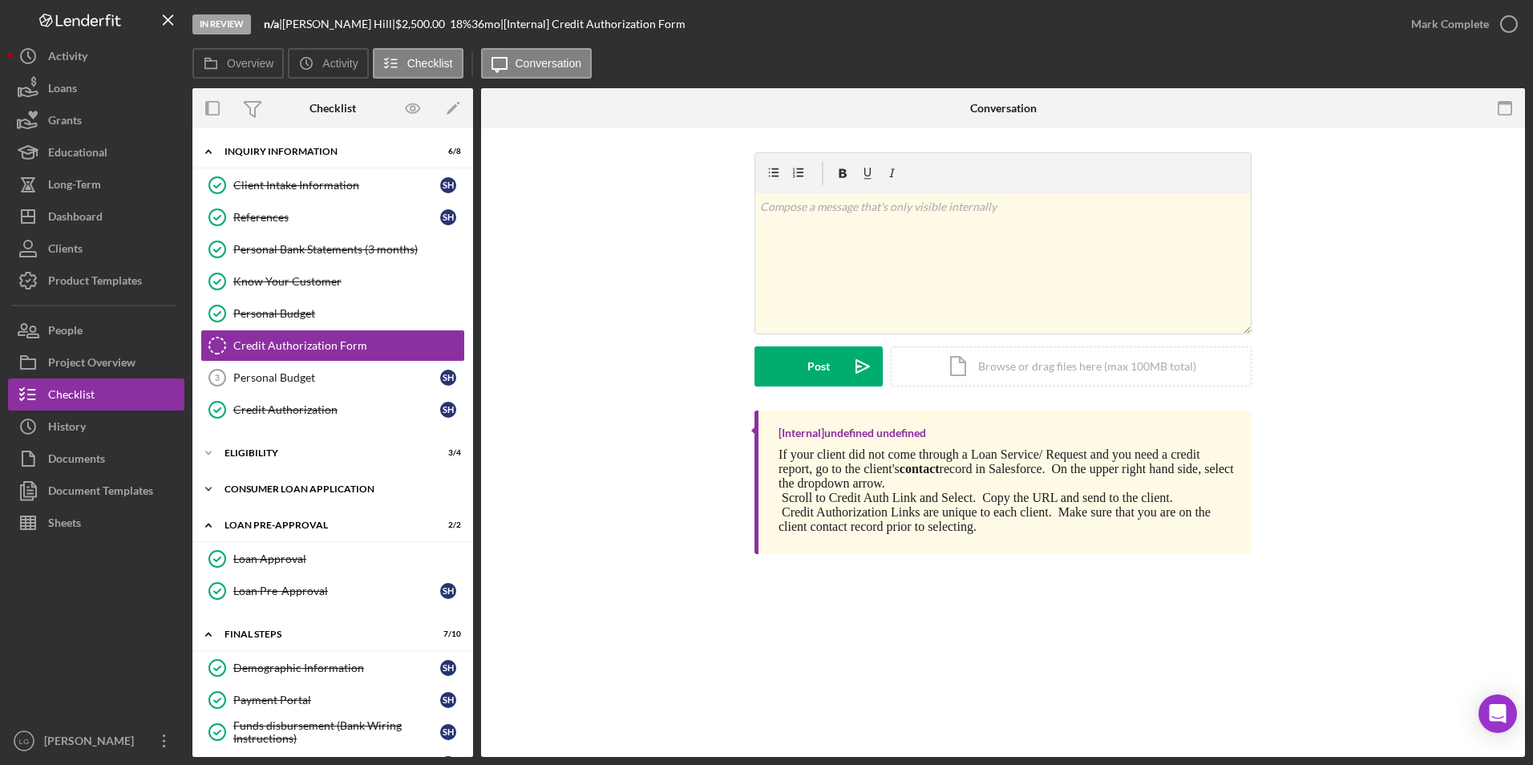
click at [249, 475] on div "Icon/Expander Consumer Loan Application 7 / 9" at bounding box center [332, 489] width 281 height 32
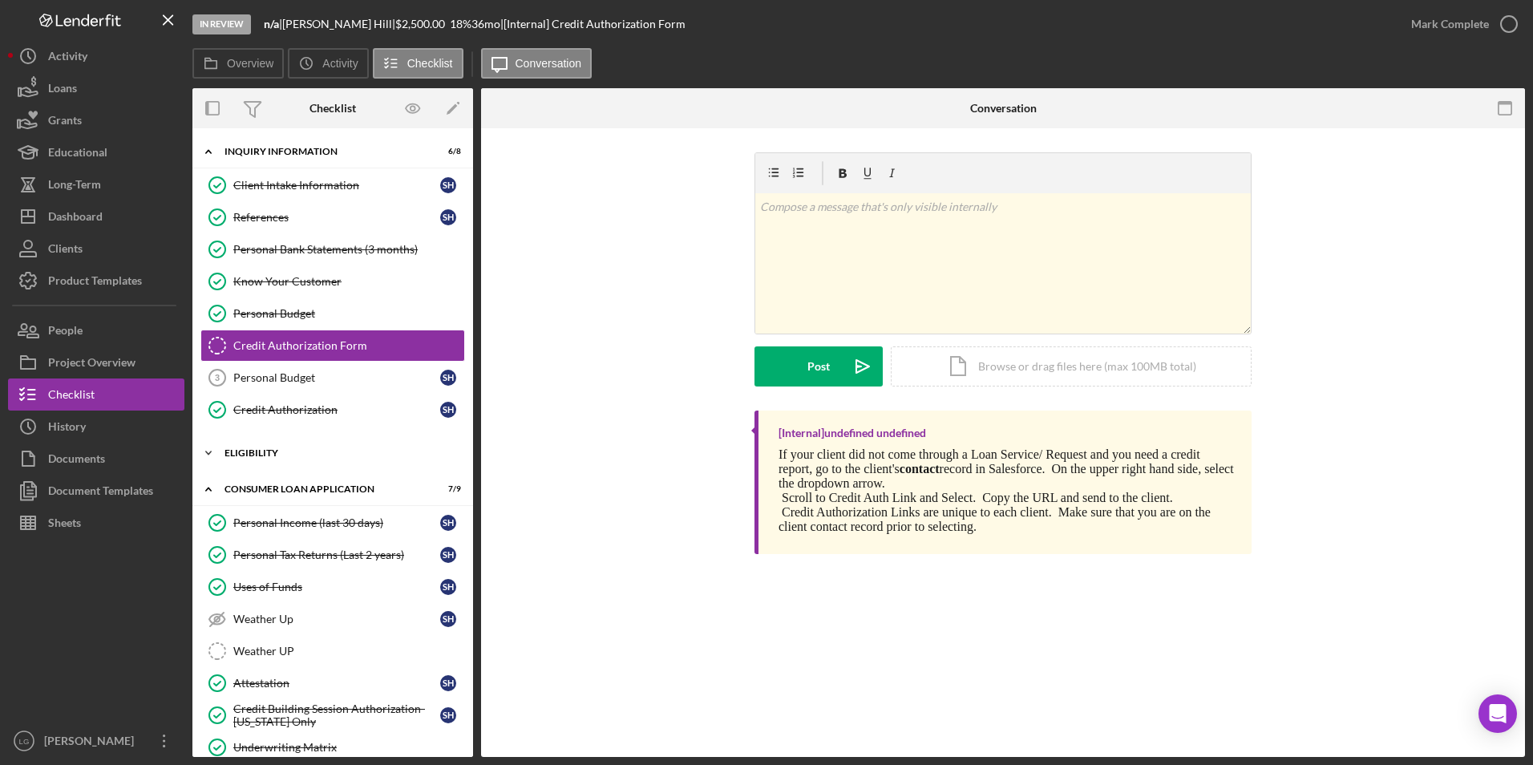
click at [247, 452] on div "Eligibility" at bounding box center [338, 453] width 228 height 10
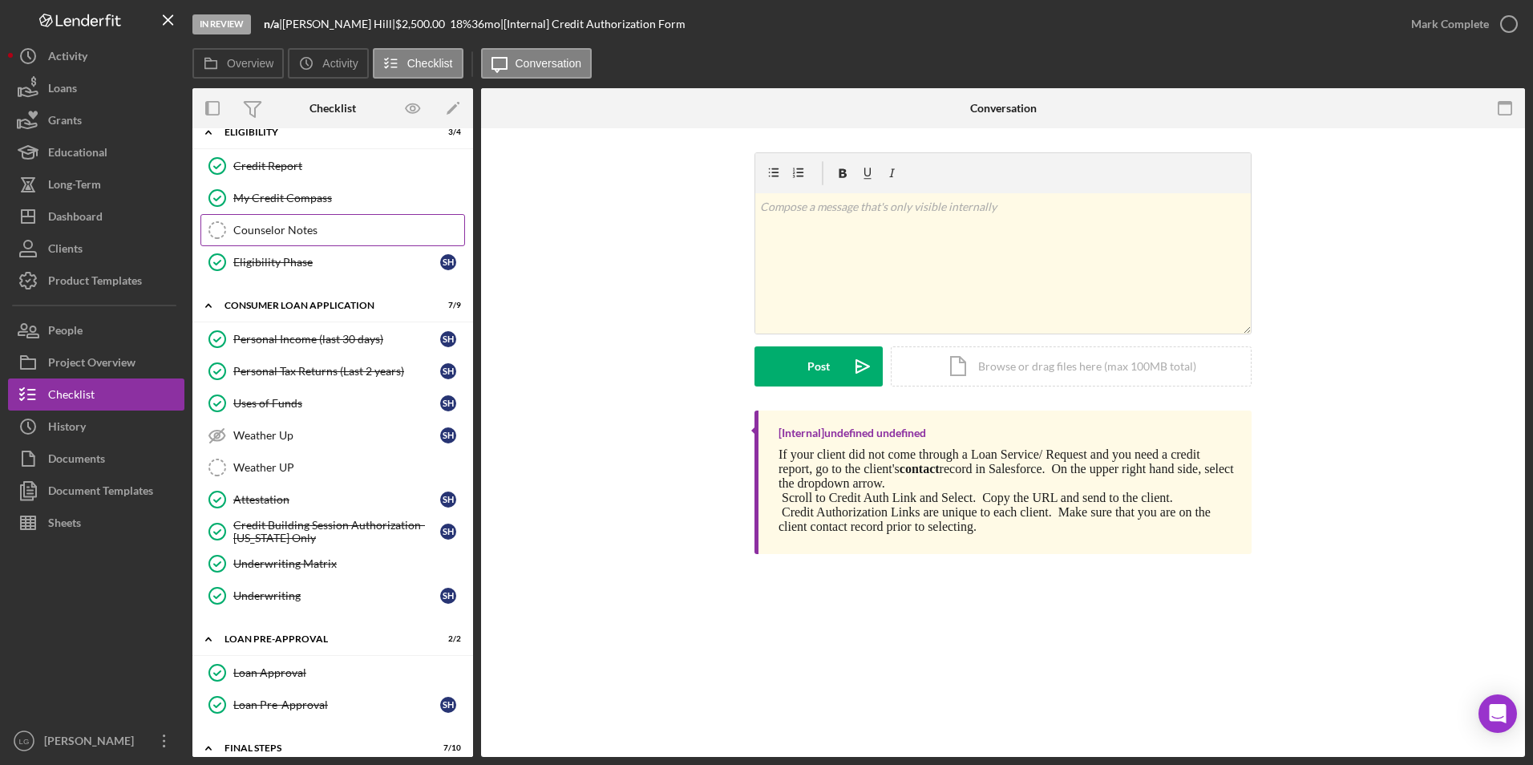
scroll to position [481, 0]
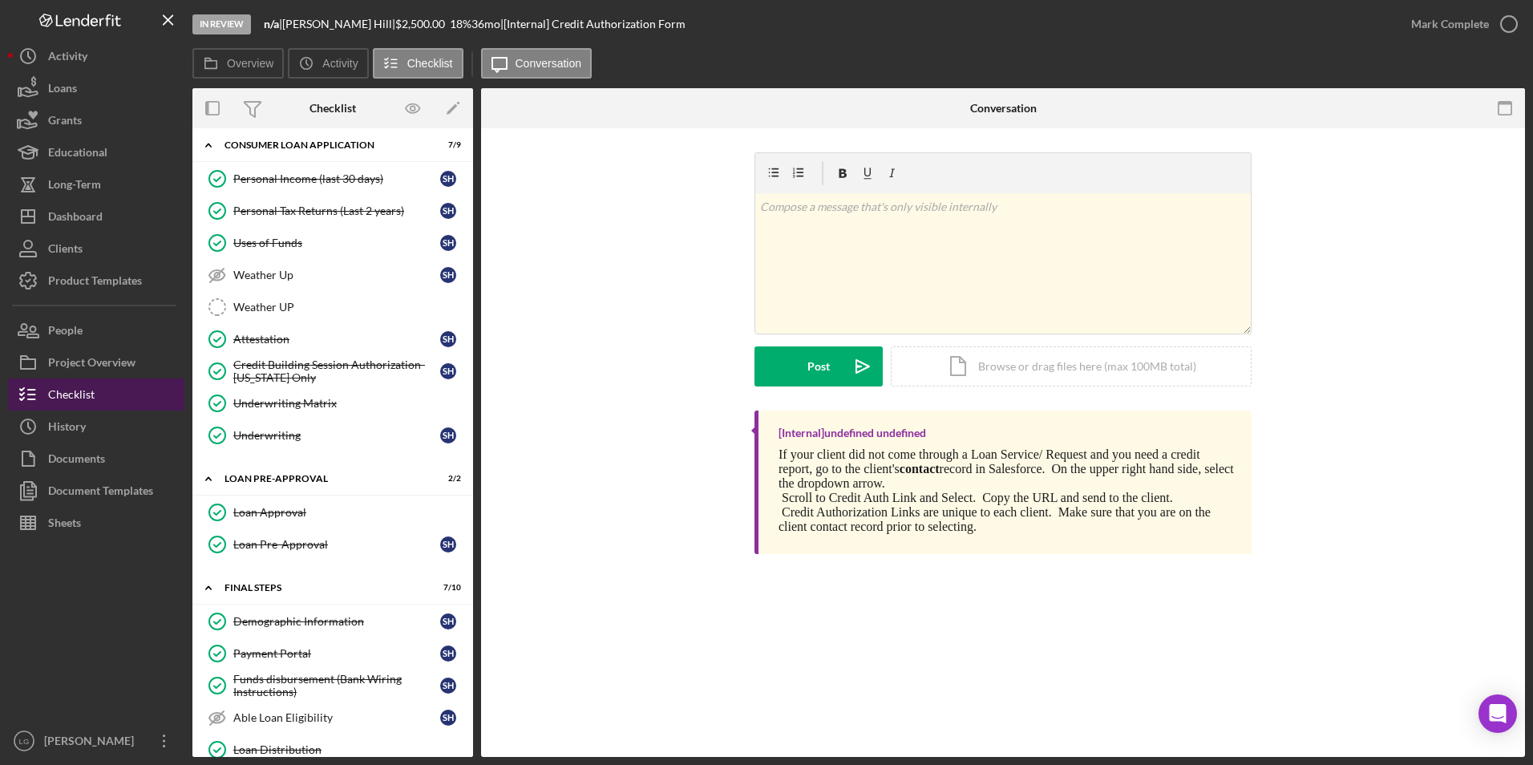
click at [116, 393] on button "Checklist" at bounding box center [96, 394] width 176 height 32
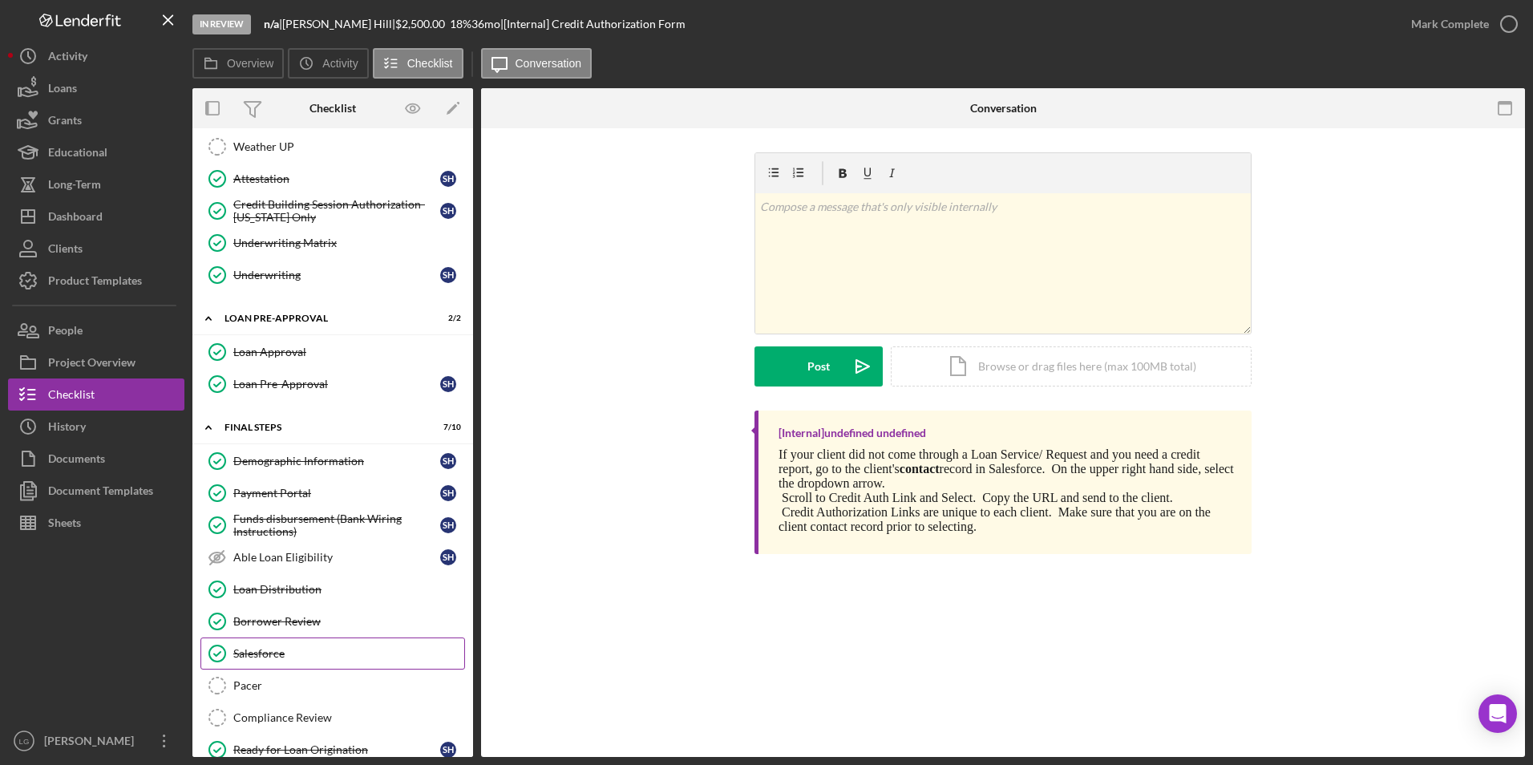
scroll to position [743, 0]
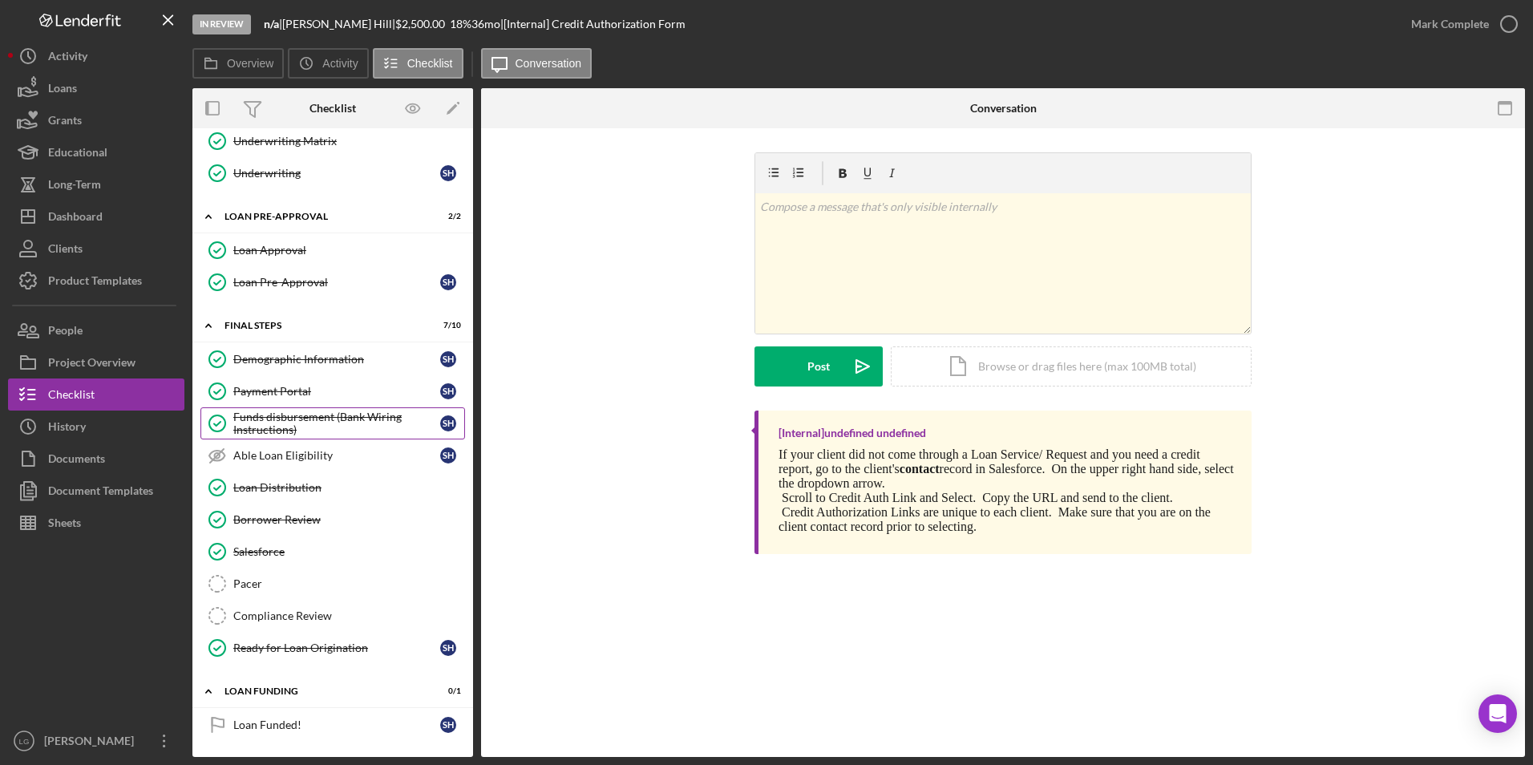
click at [338, 407] on link "Funds disbursement (Bank Wiring Instructions) Funds disbursement (Bank Wiring I…" at bounding box center [332, 423] width 265 height 32
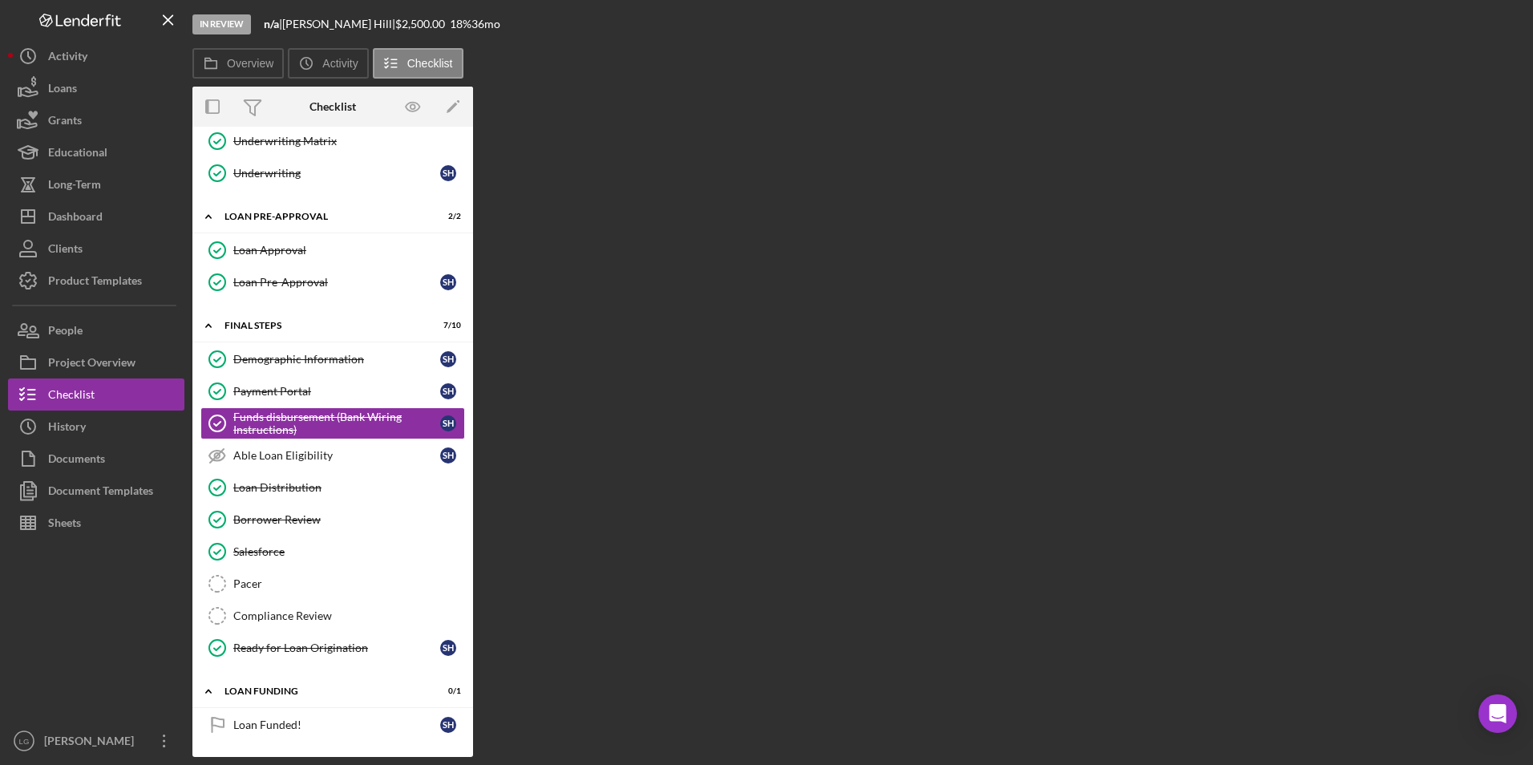
scroll to position [742, 0]
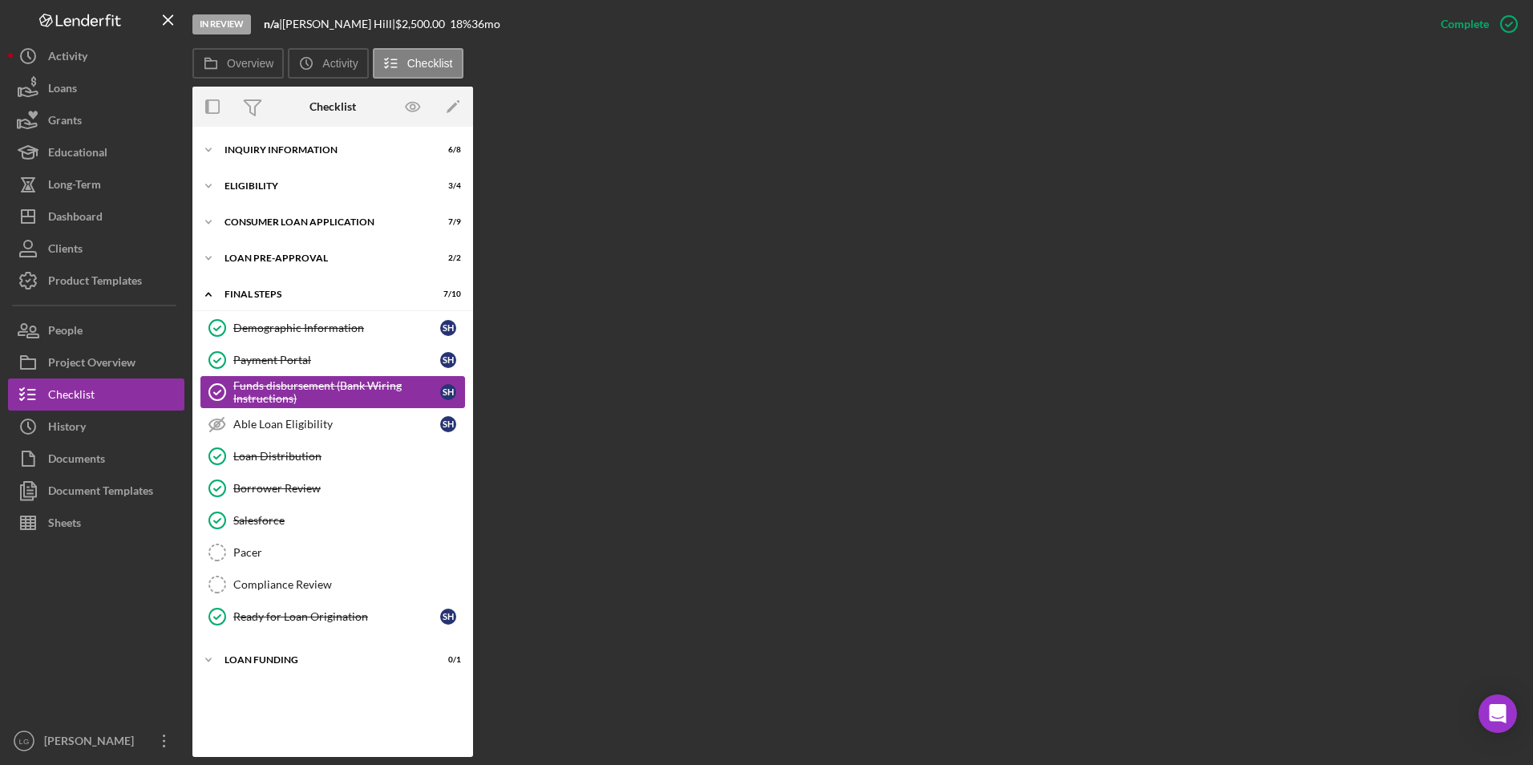
click at [319, 382] on div "Funds disbursement (Bank Wiring Instructions)" at bounding box center [336, 392] width 207 height 26
click at [302, 426] on div "Able Loan Eligibility" at bounding box center [336, 424] width 207 height 13
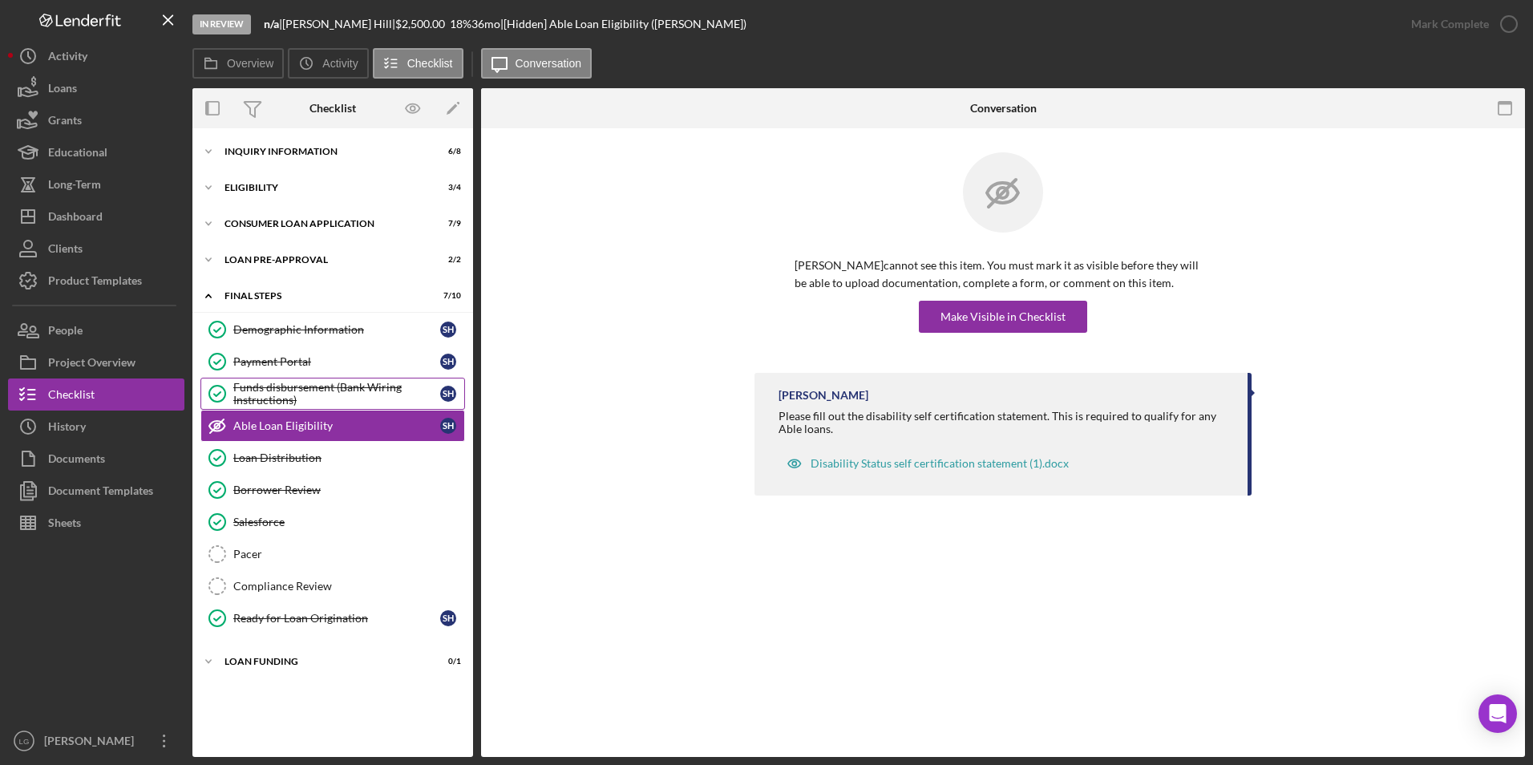
click at [315, 390] on div "Funds disbursement (Bank Wiring Instructions)" at bounding box center [336, 394] width 207 height 26
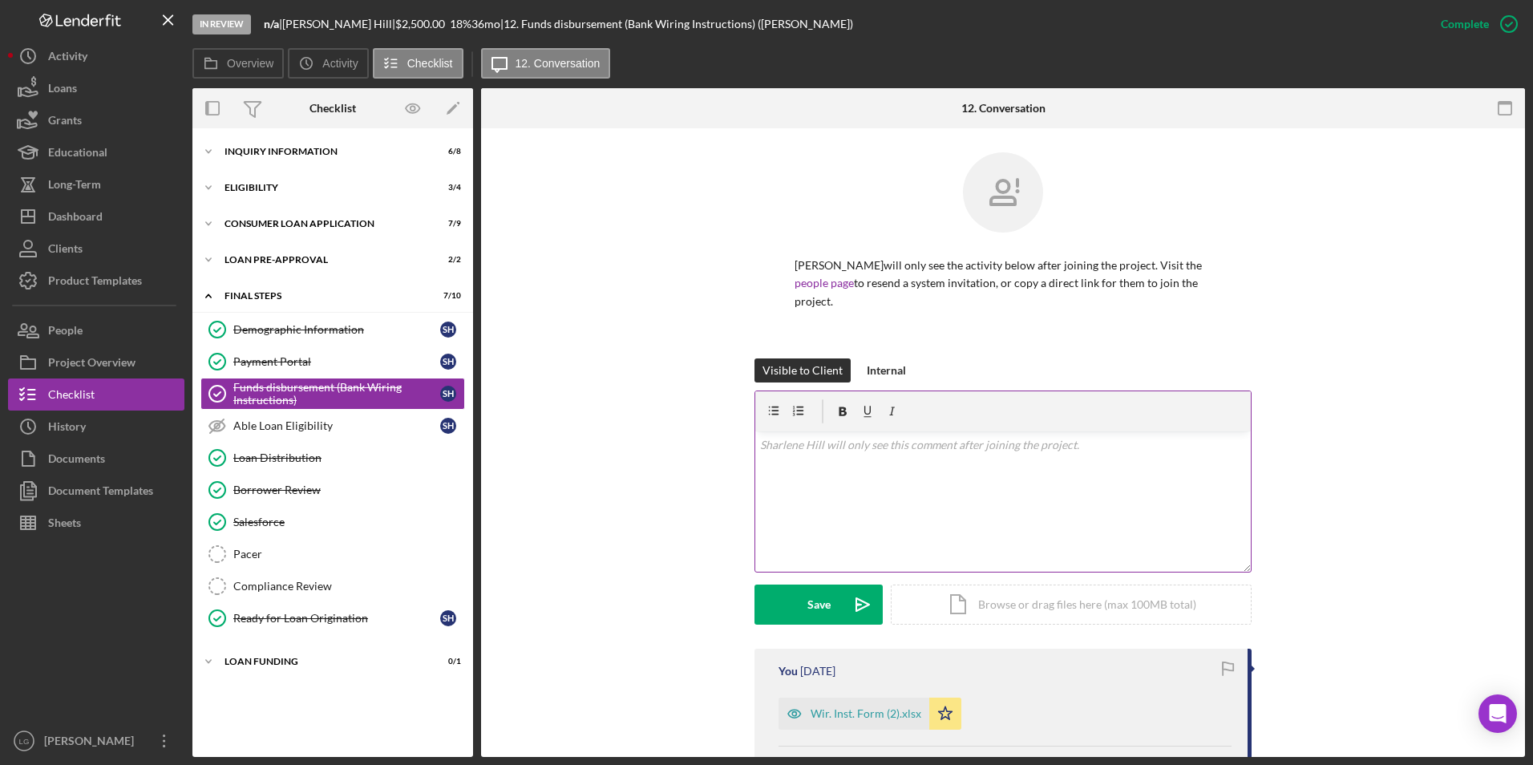
scroll to position [241, 0]
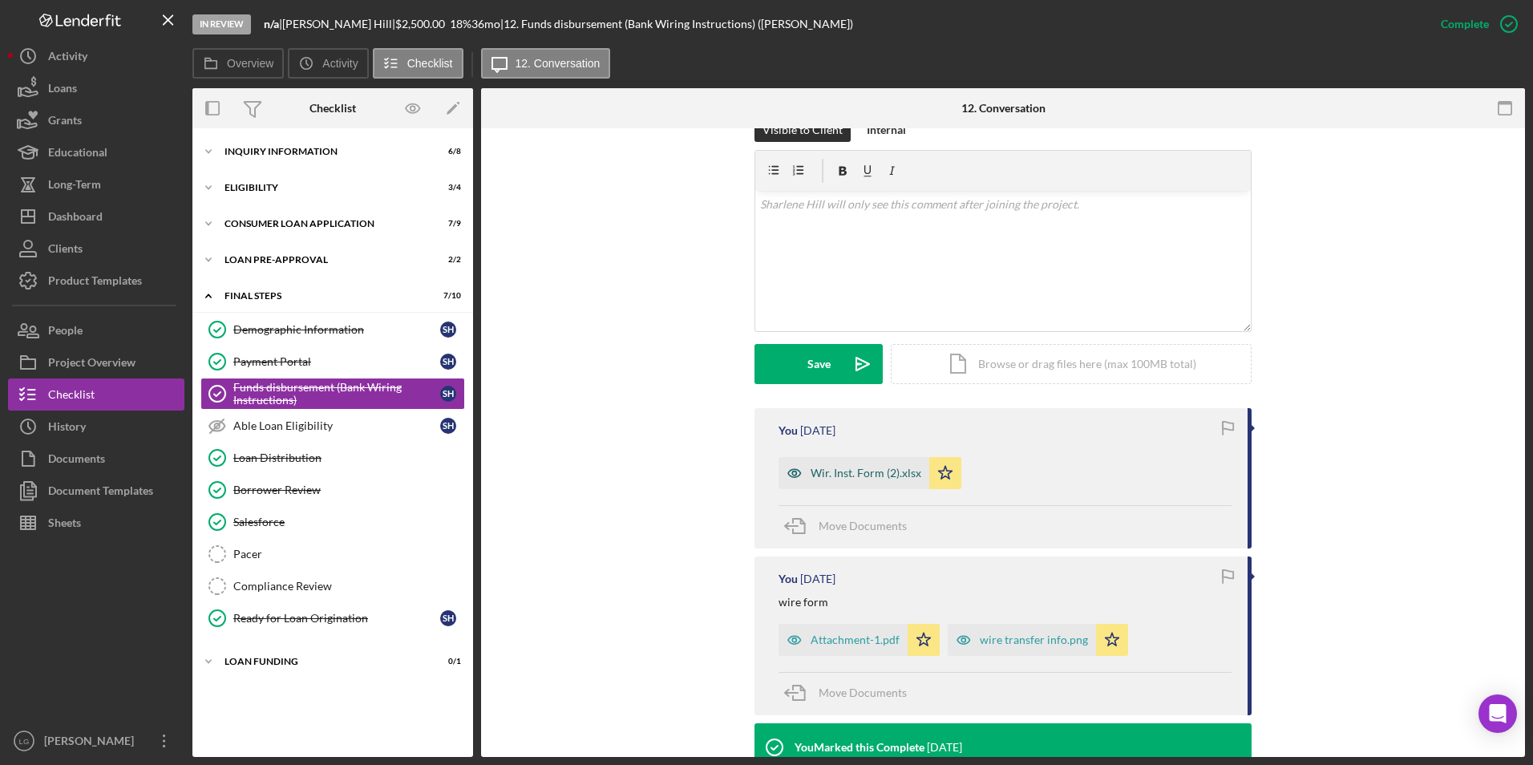
click at [862, 467] on div "Wir. Inst. Form (2).xlsx" at bounding box center [866, 473] width 111 height 13
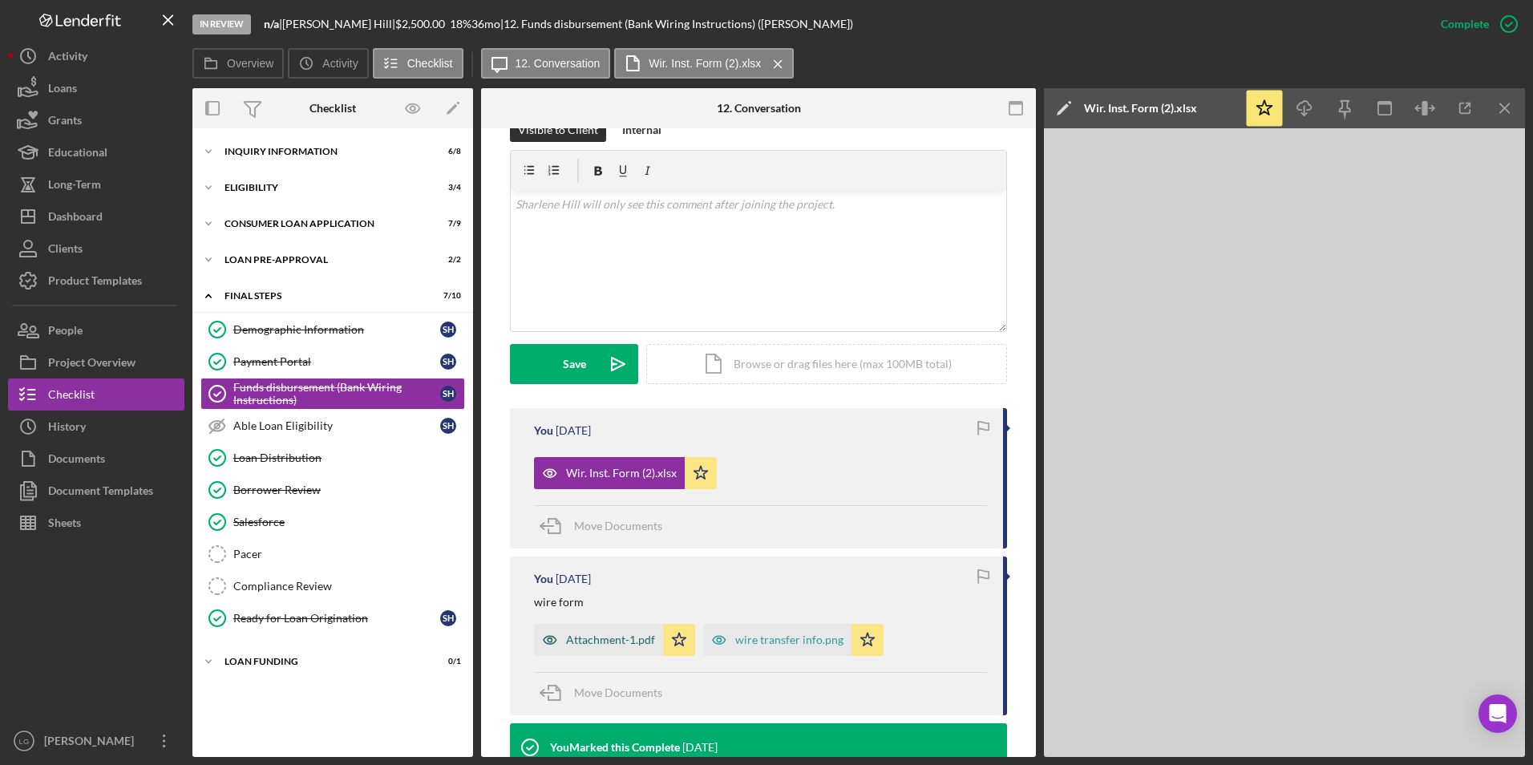
click at [606, 633] on div "Attachment-1.pdf" at bounding box center [610, 639] width 89 height 13
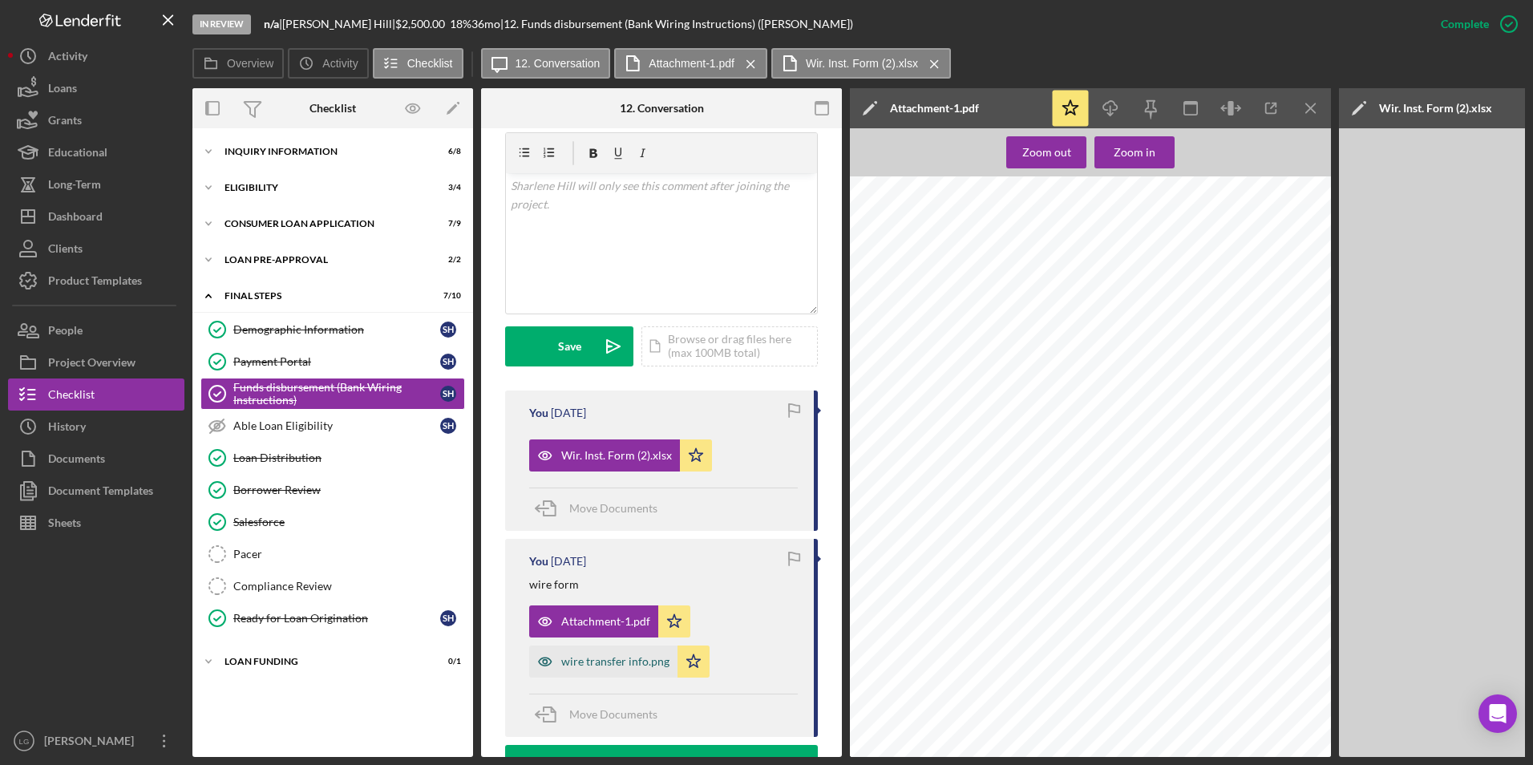
click at [637, 663] on div "wire transfer info.png" at bounding box center [615, 661] width 108 height 13
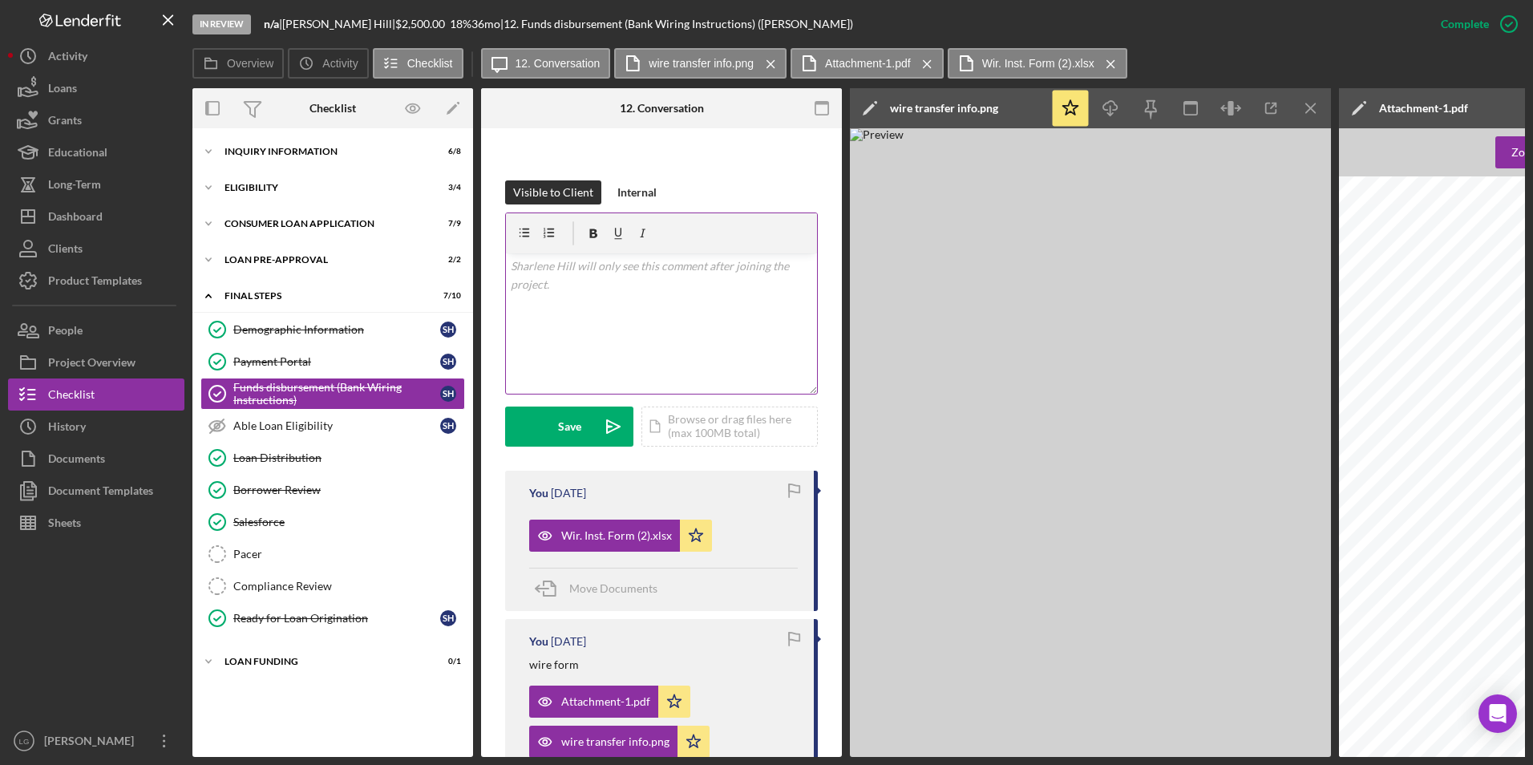
scroll to position [0, 0]
